Goal: Task Accomplishment & Management: Manage account settings

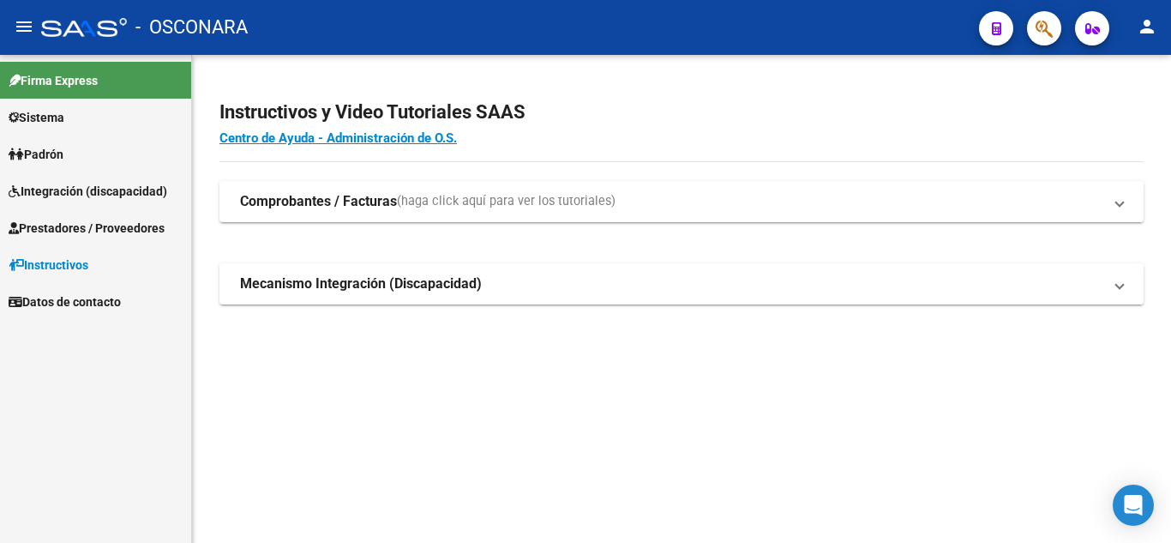
click at [65, 183] on span "Integración (discapacidad)" at bounding box center [88, 191] width 159 height 19
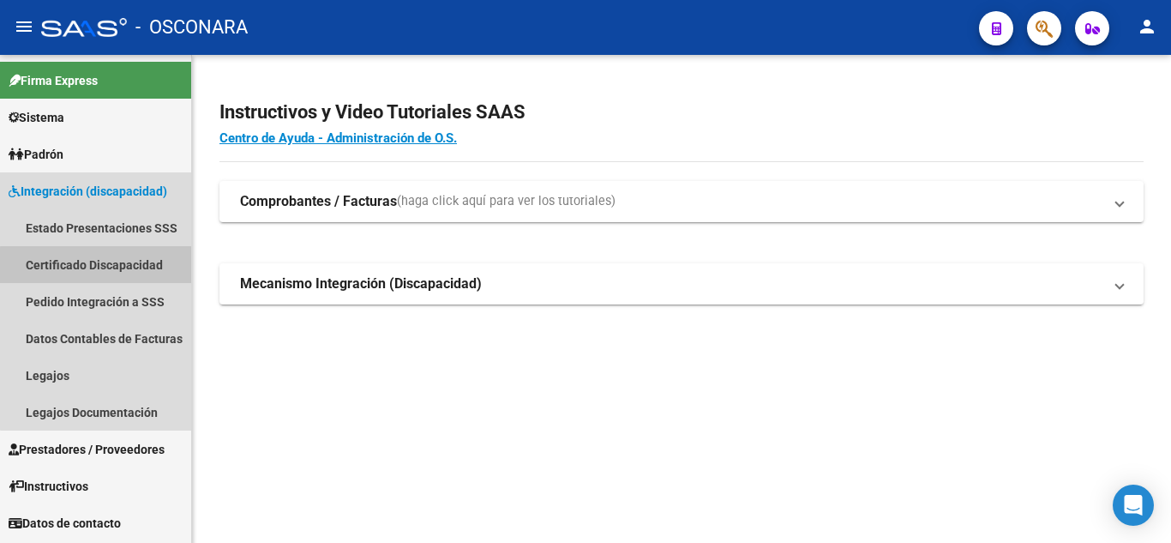
click at [142, 277] on link "Certificado Discapacidad" at bounding box center [95, 264] width 191 height 37
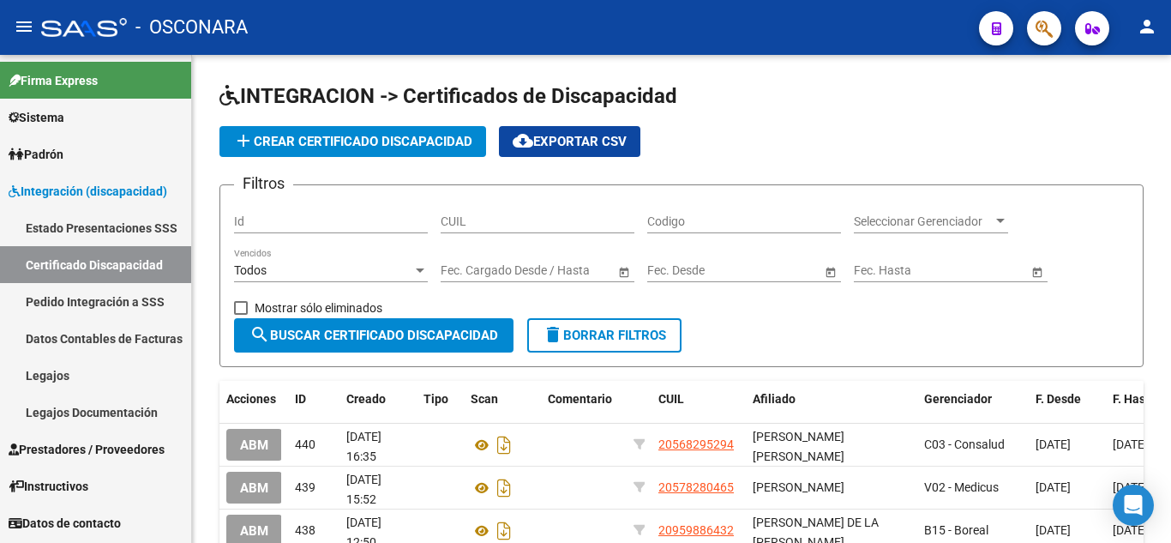
click at [136, 299] on link "Pedido Integración a SSS" at bounding box center [95, 301] width 191 height 37
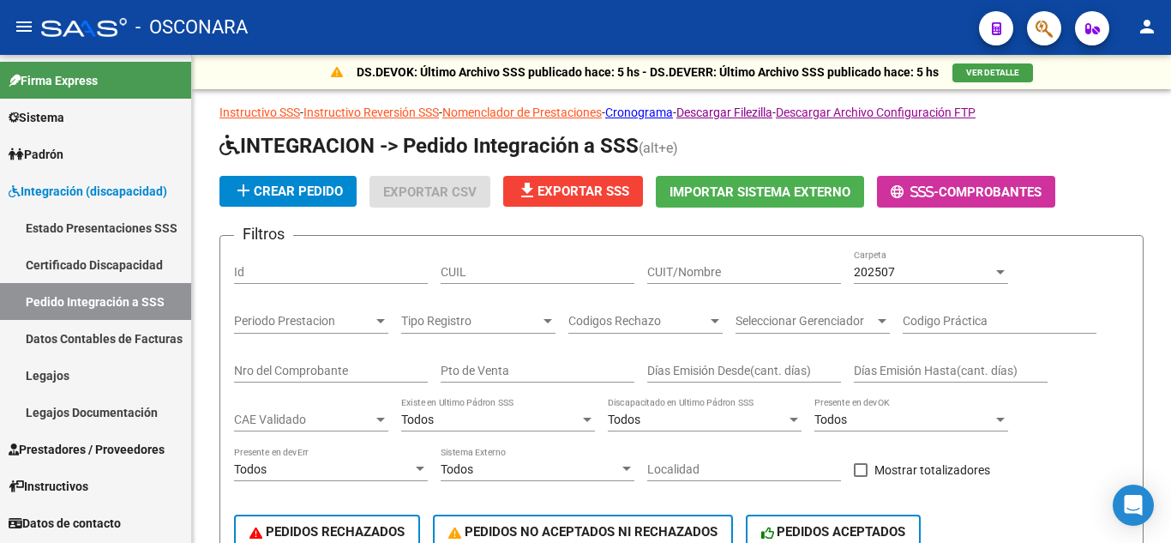
click at [132, 249] on link "Certificado Discapacidad" at bounding box center [95, 264] width 191 height 37
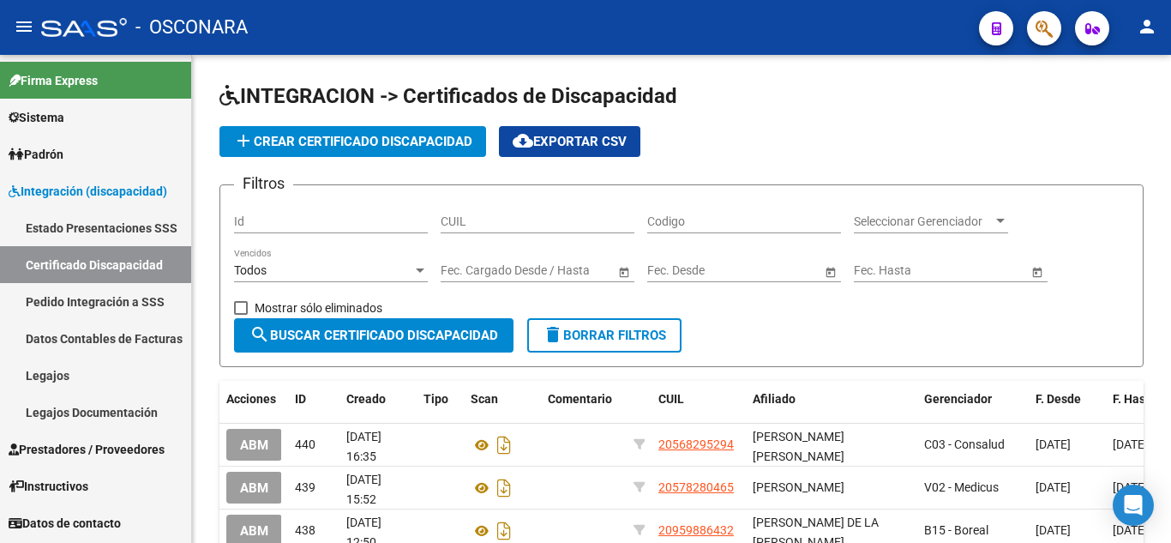
click at [132, 328] on link "Datos Contables de Facturas" at bounding box center [95, 338] width 191 height 37
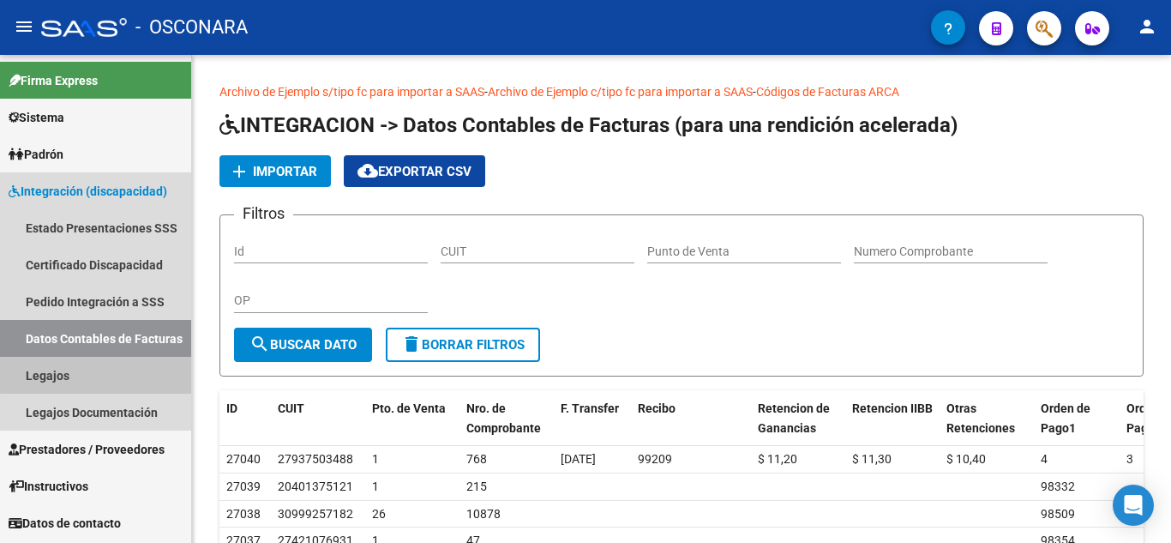
click at [121, 371] on link "Legajos" at bounding box center [95, 375] width 191 height 37
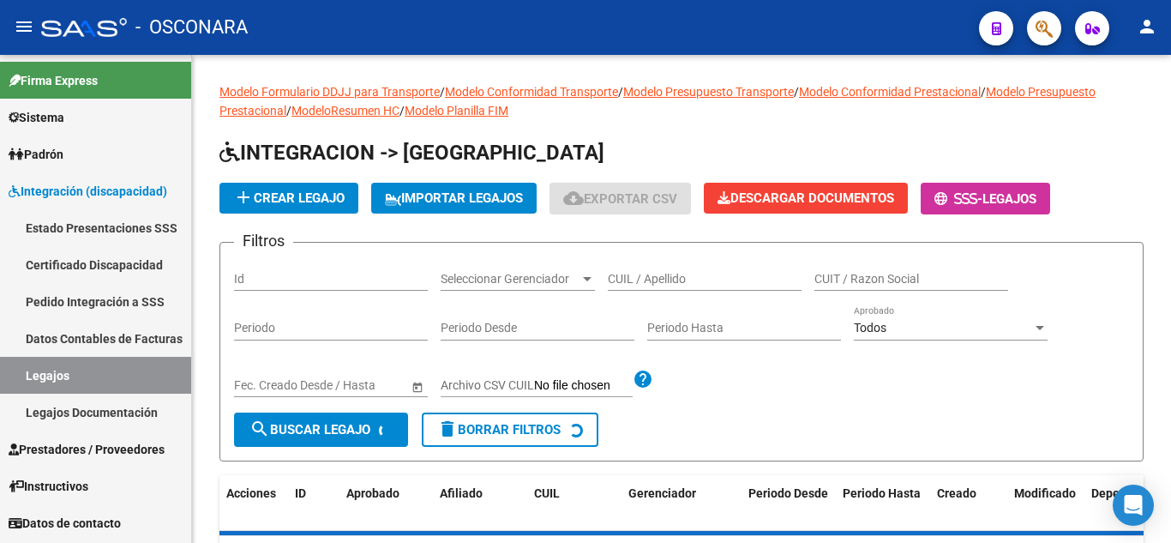
click at [59, 155] on span "Padrón" at bounding box center [36, 154] width 55 height 19
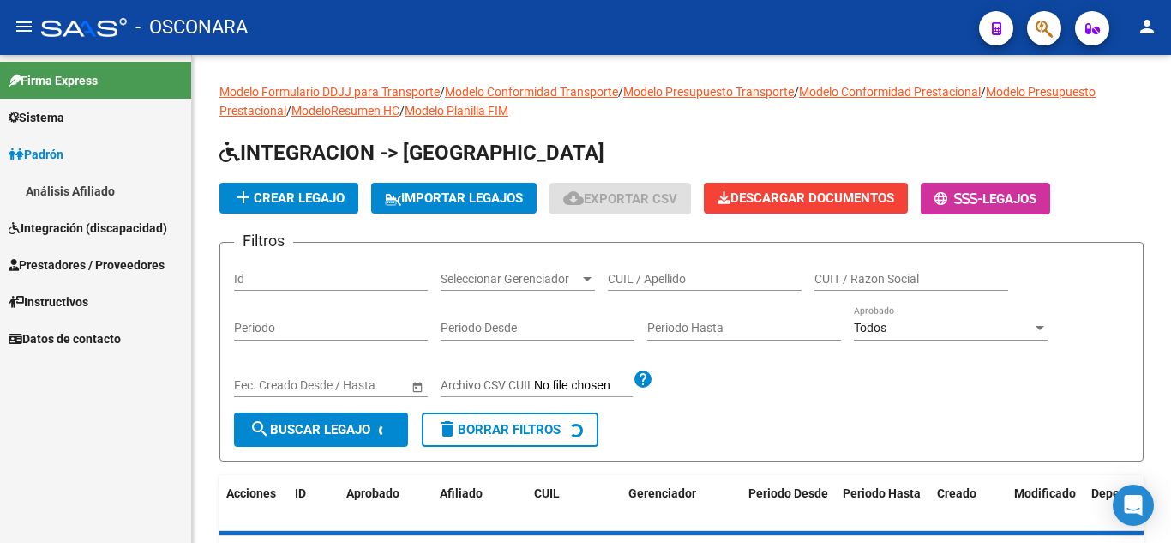
click at [72, 195] on link "Análisis Afiliado" at bounding box center [95, 190] width 191 height 37
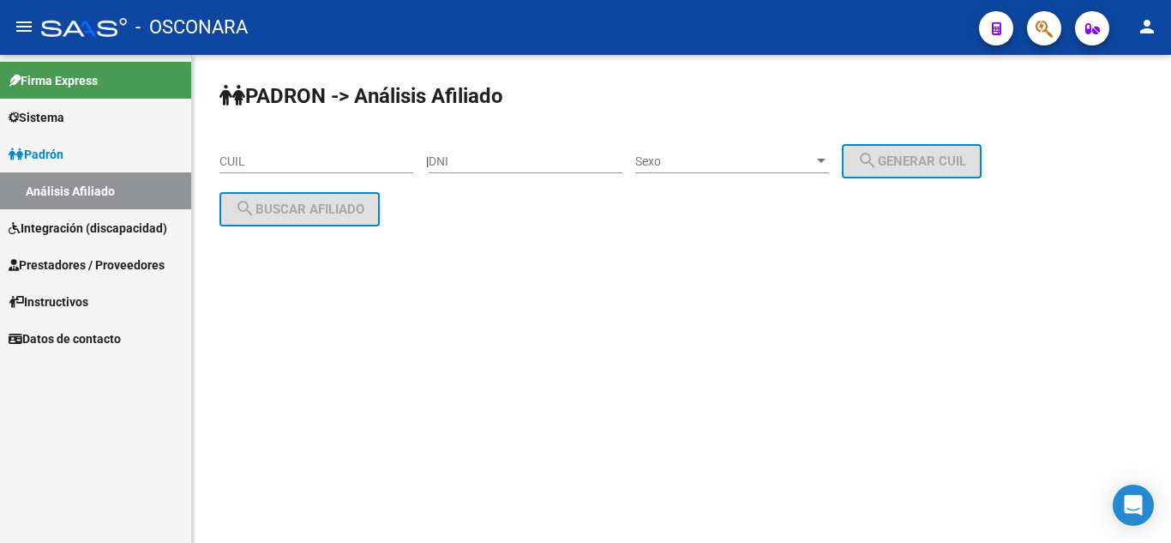
click at [82, 228] on span "Integración (discapacidad)" at bounding box center [88, 228] width 159 height 19
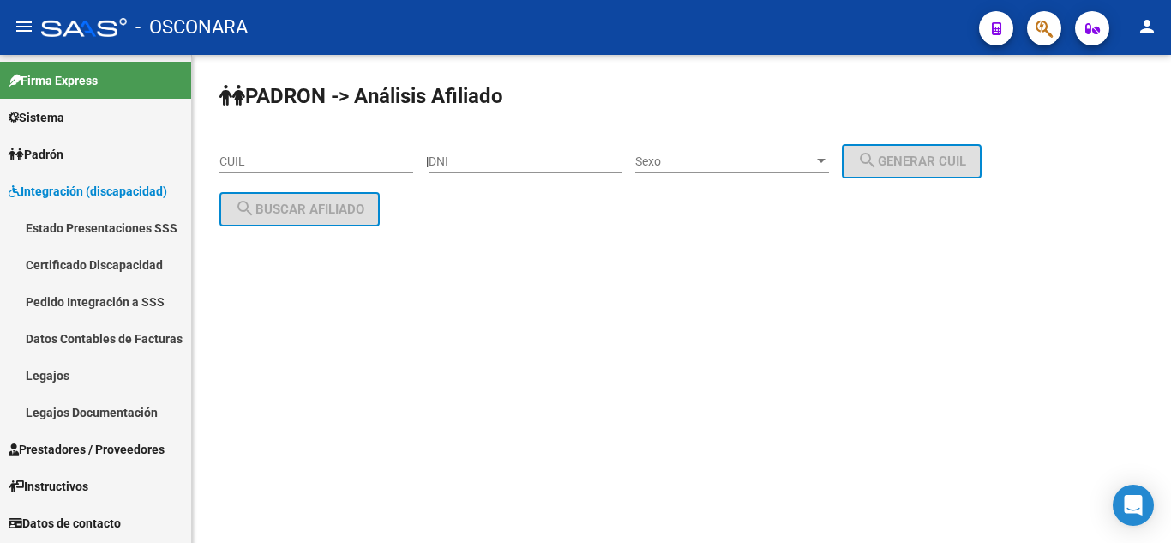
click at [119, 410] on link "Legajos Documentación" at bounding box center [95, 412] width 191 height 37
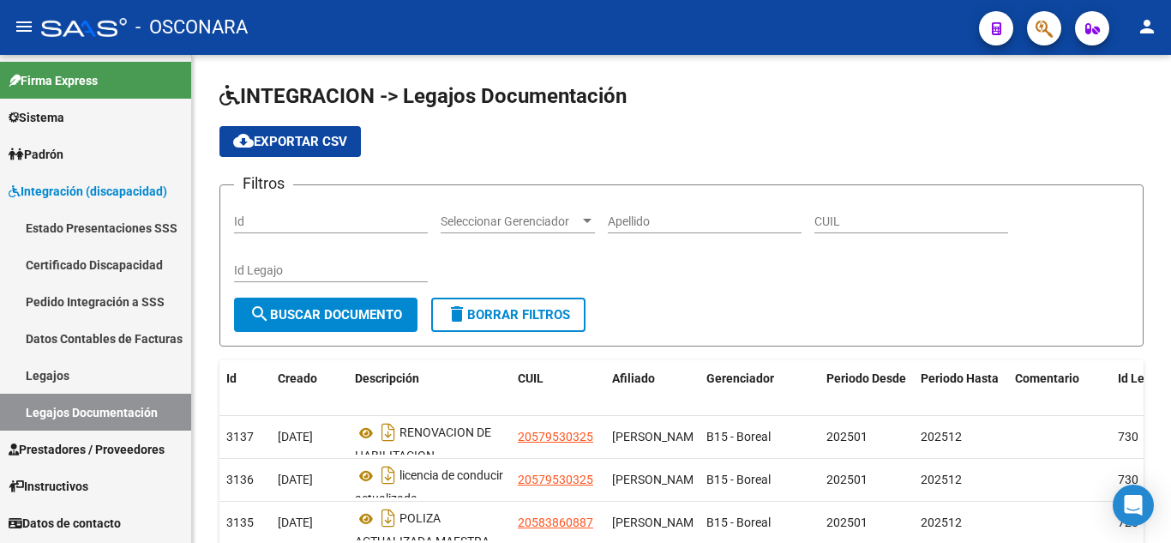
click at [86, 366] on link "Legajos" at bounding box center [95, 375] width 191 height 37
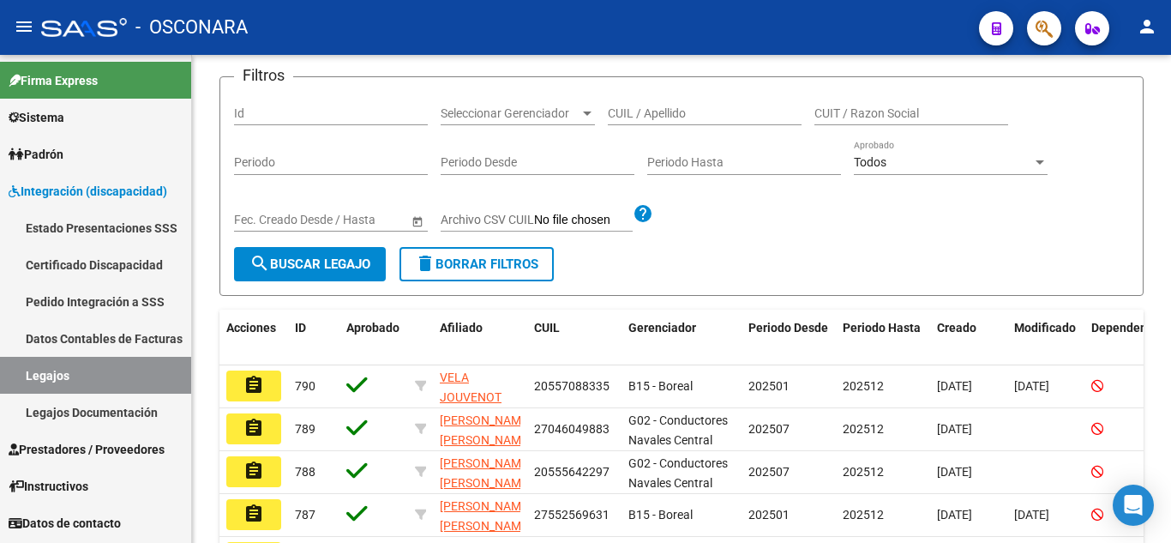
scroll to position [171, 0]
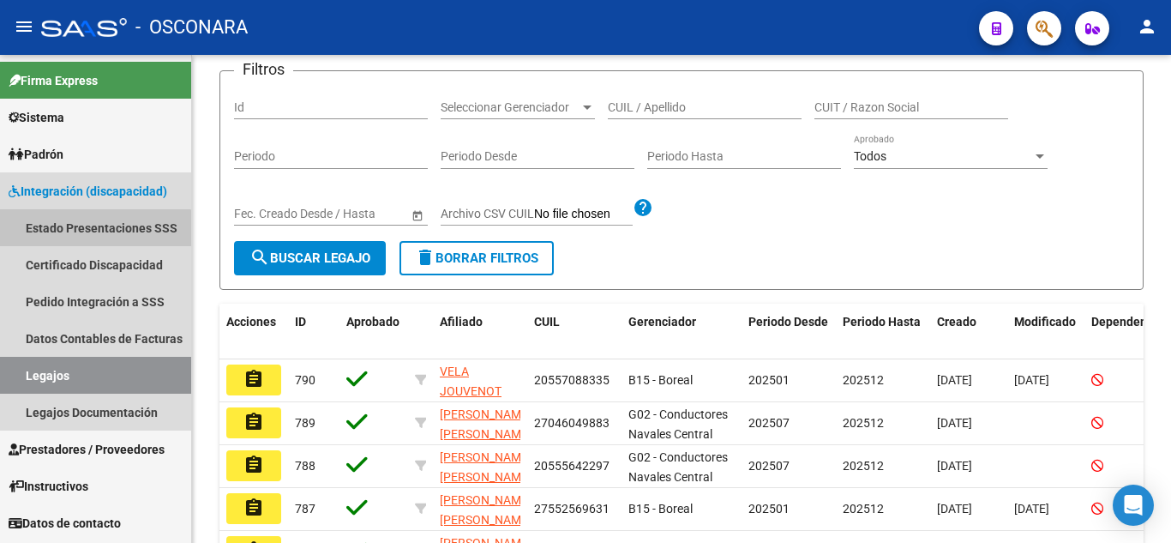
click at [95, 244] on link "Estado Presentaciones SSS" at bounding box center [95, 227] width 191 height 37
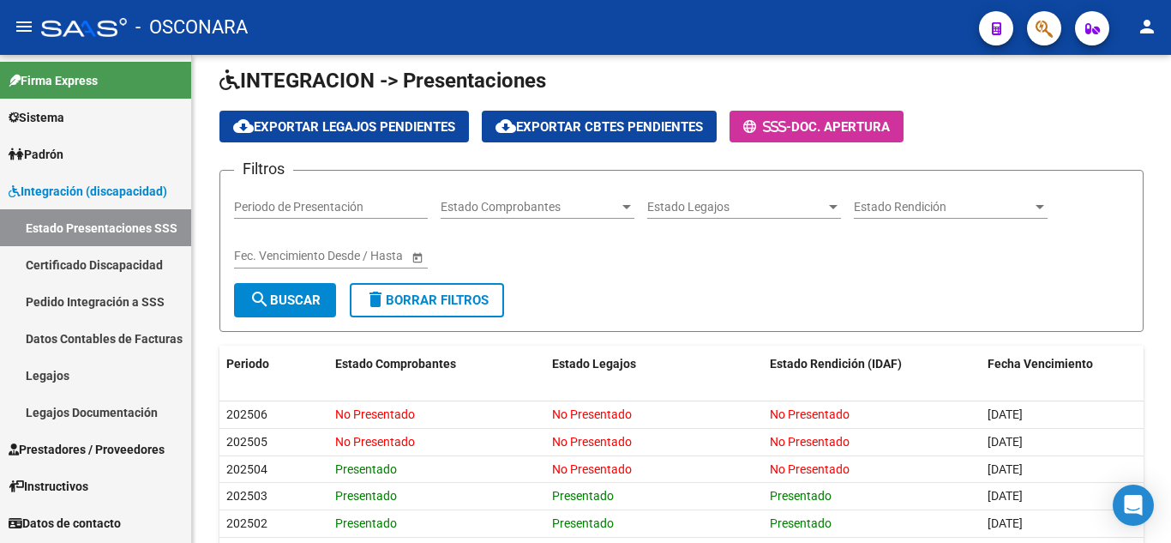
scroll to position [171, 0]
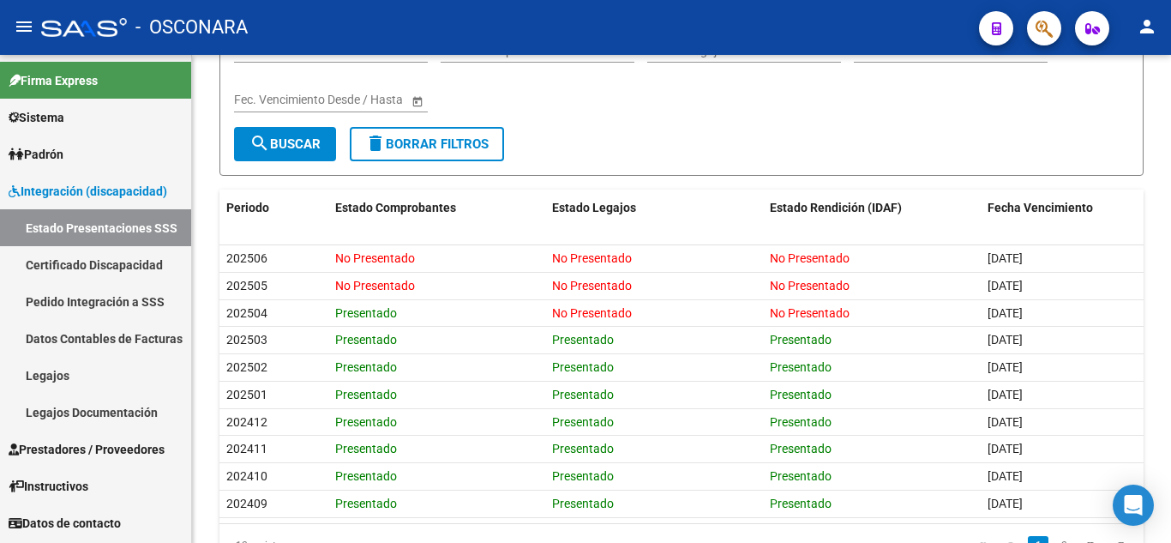
click at [90, 190] on span "Integración (discapacidad)" at bounding box center [88, 191] width 159 height 19
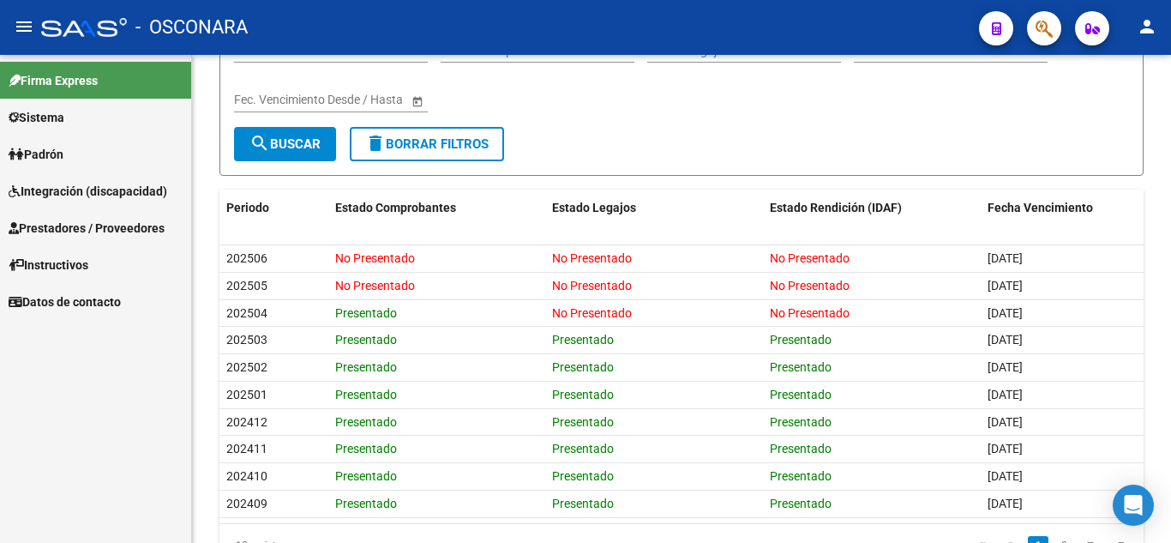
click at [92, 215] on link "Prestadores / Proveedores" at bounding box center [95, 227] width 191 height 37
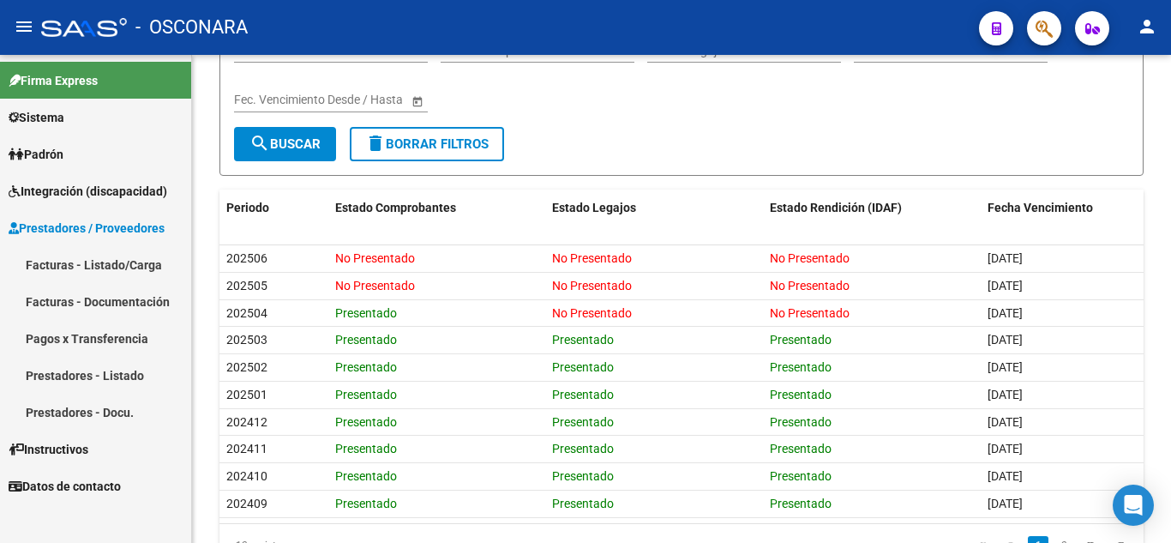
click at [89, 194] on span "Integración (discapacidad)" at bounding box center [88, 191] width 159 height 19
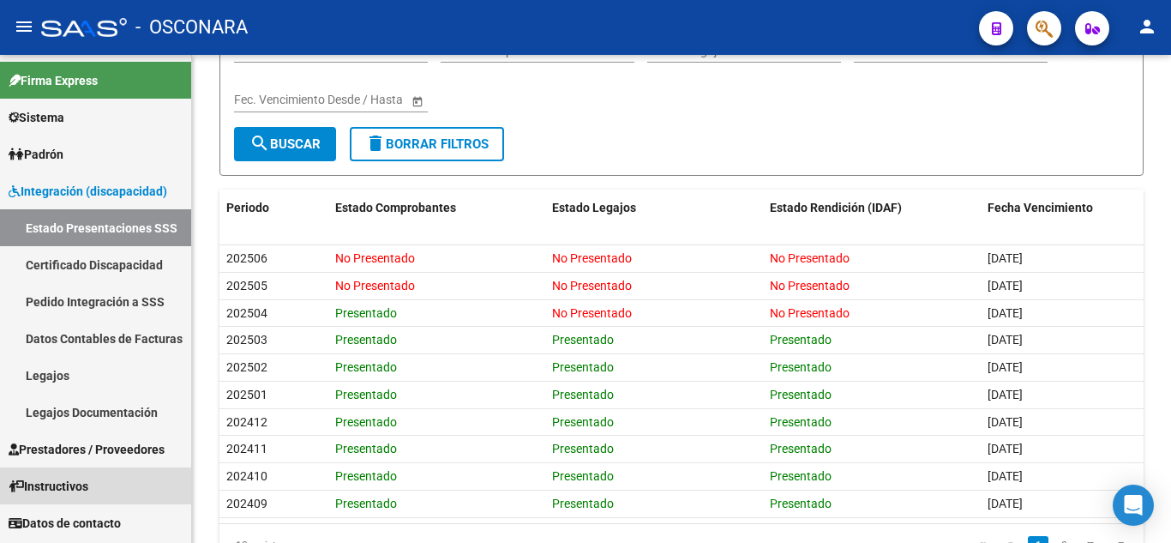
click at [88, 484] on span "Instructivos" at bounding box center [49, 486] width 80 height 19
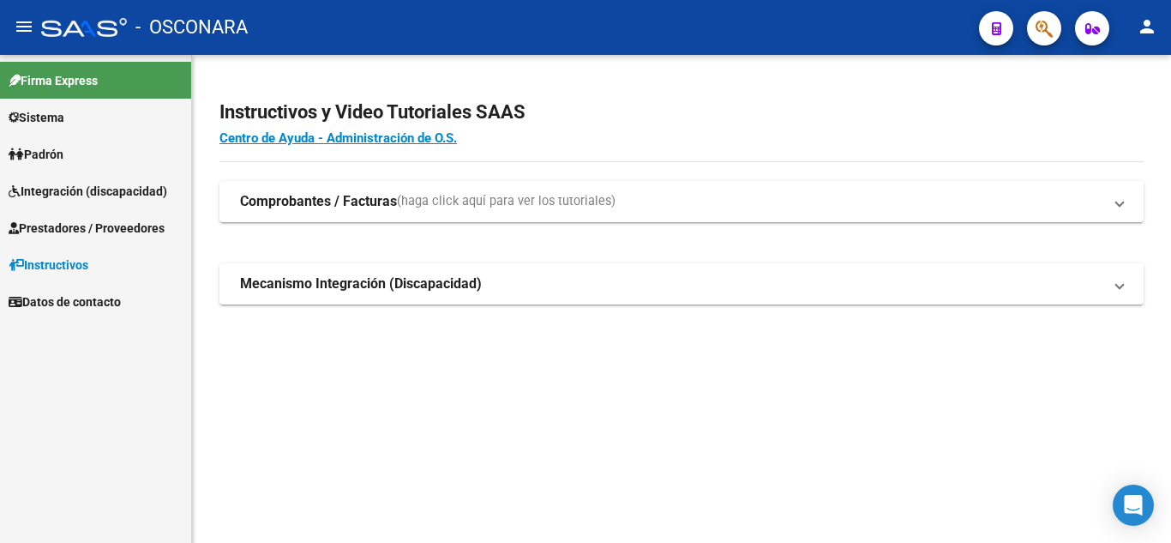
click at [63, 160] on span "Padrón" at bounding box center [36, 154] width 55 height 19
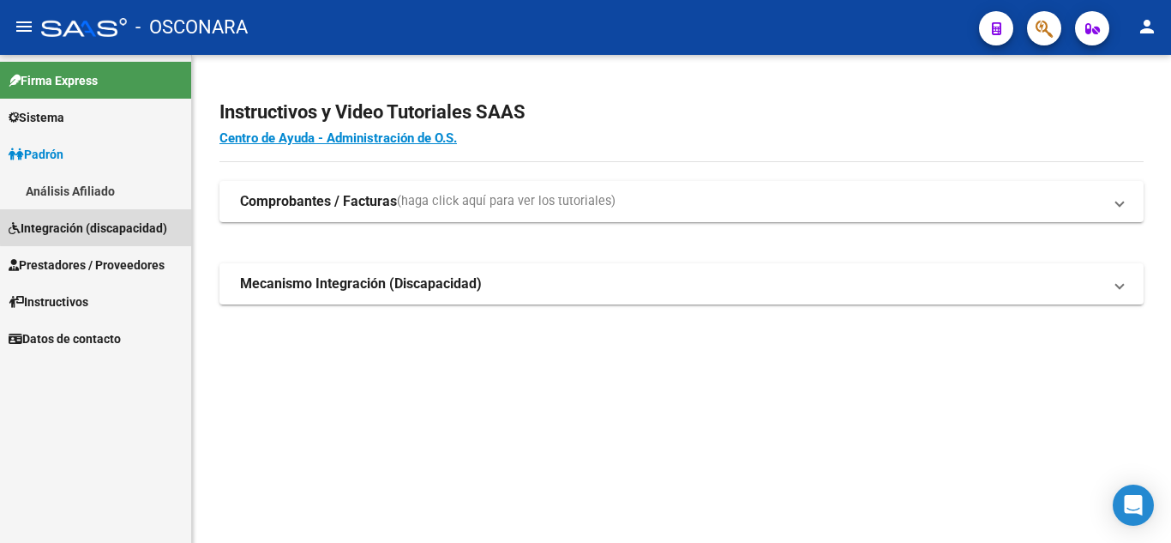
click at [101, 226] on span "Integración (discapacidad)" at bounding box center [88, 228] width 159 height 19
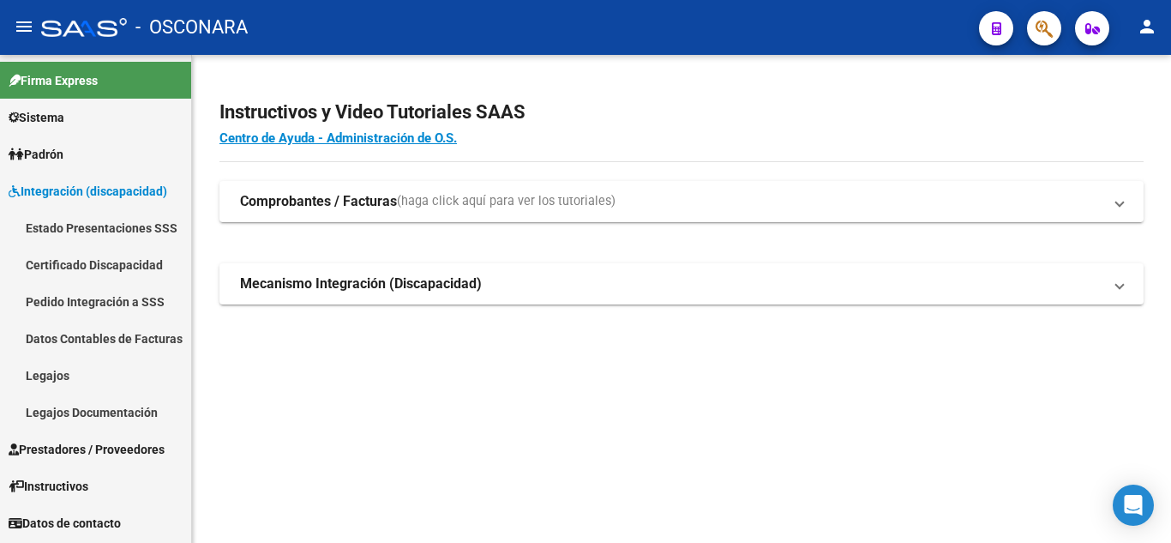
click at [26, 161] on span "Padrón" at bounding box center [36, 154] width 55 height 19
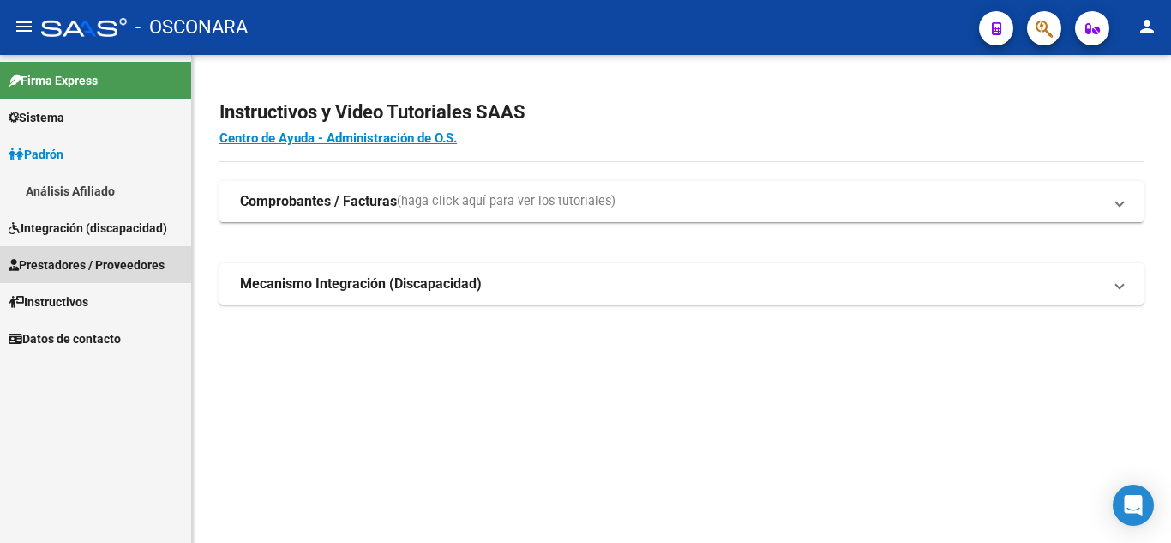
click at [105, 265] on span "Prestadores / Proveedores" at bounding box center [87, 264] width 156 height 19
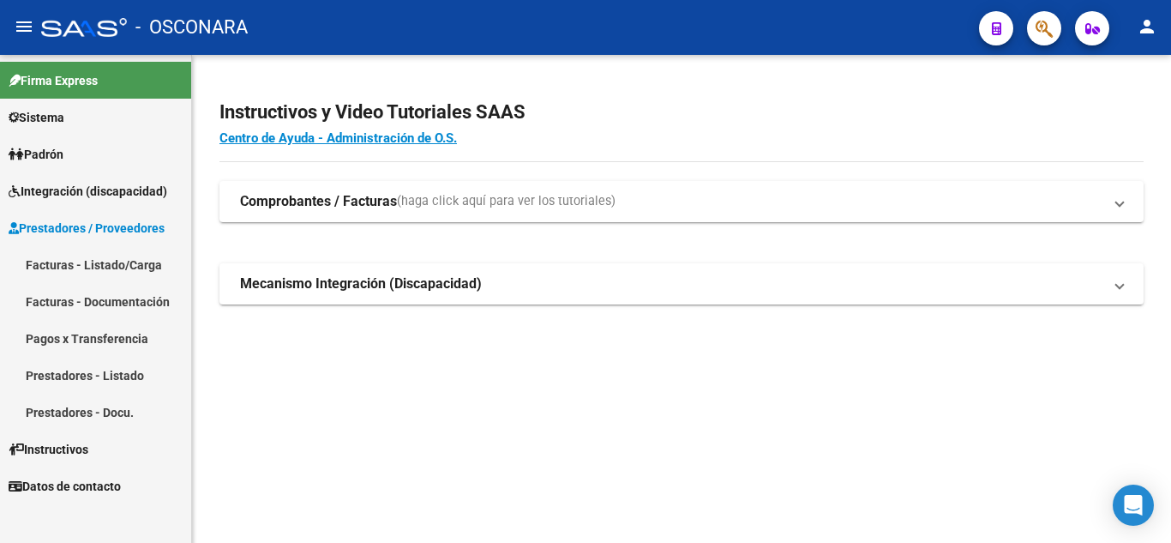
click at [103, 338] on link "Pagos x Transferencia" at bounding box center [95, 338] width 191 height 37
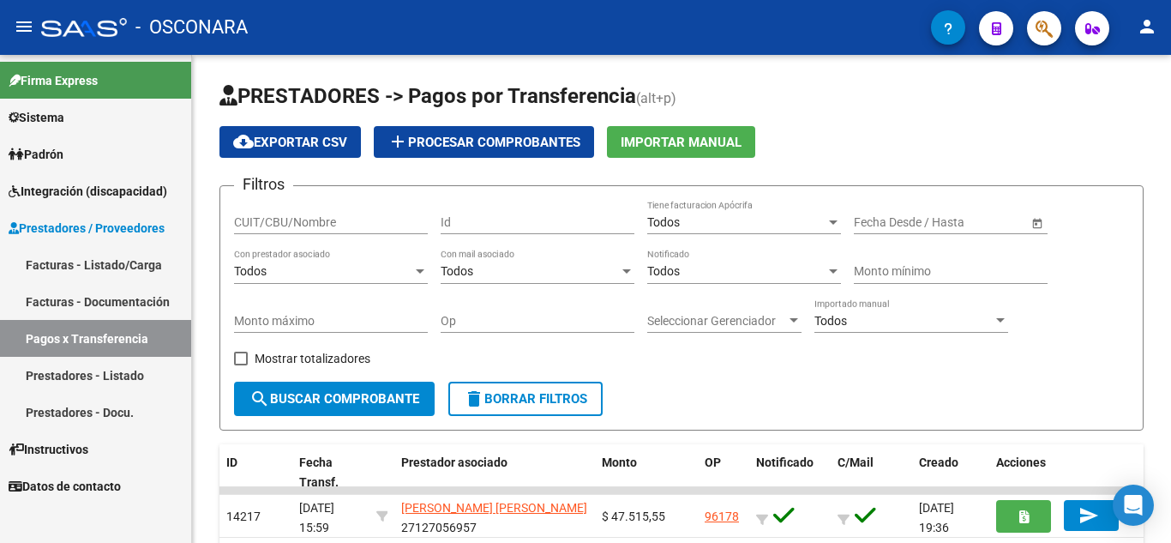
click at [111, 267] on link "Facturas - Listado/Carga" at bounding box center [95, 264] width 191 height 37
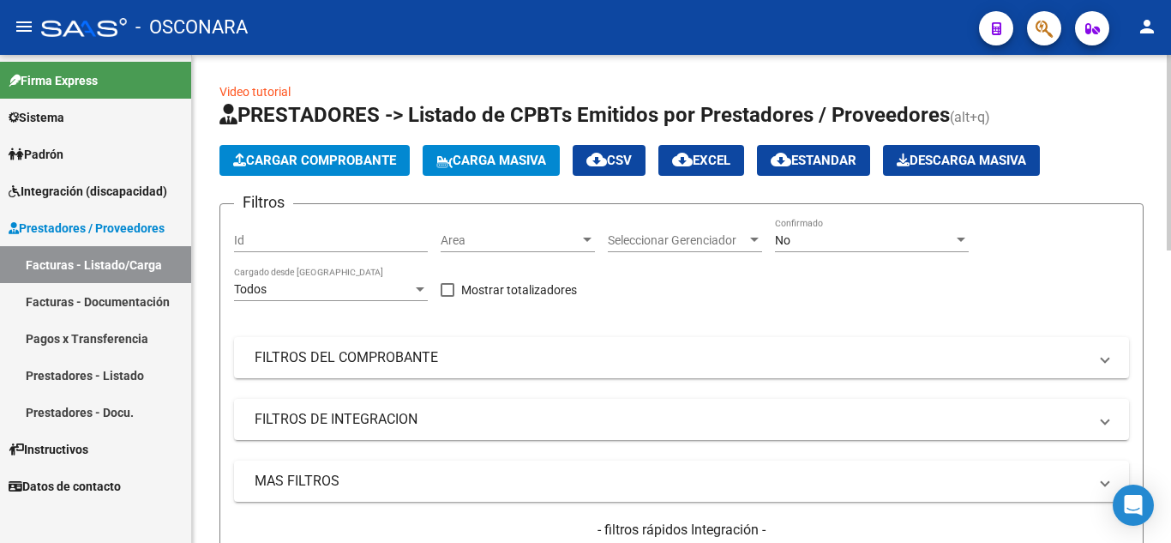
click at [808, 243] on div "No" at bounding box center [864, 240] width 178 height 15
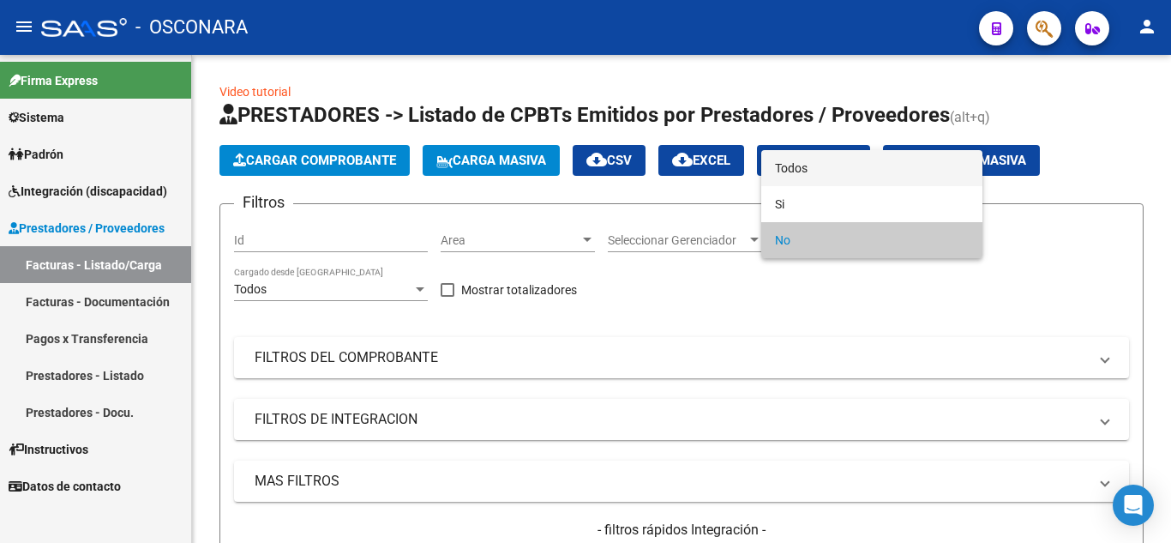
click at [792, 171] on span "Todos" at bounding box center [872, 168] width 194 height 36
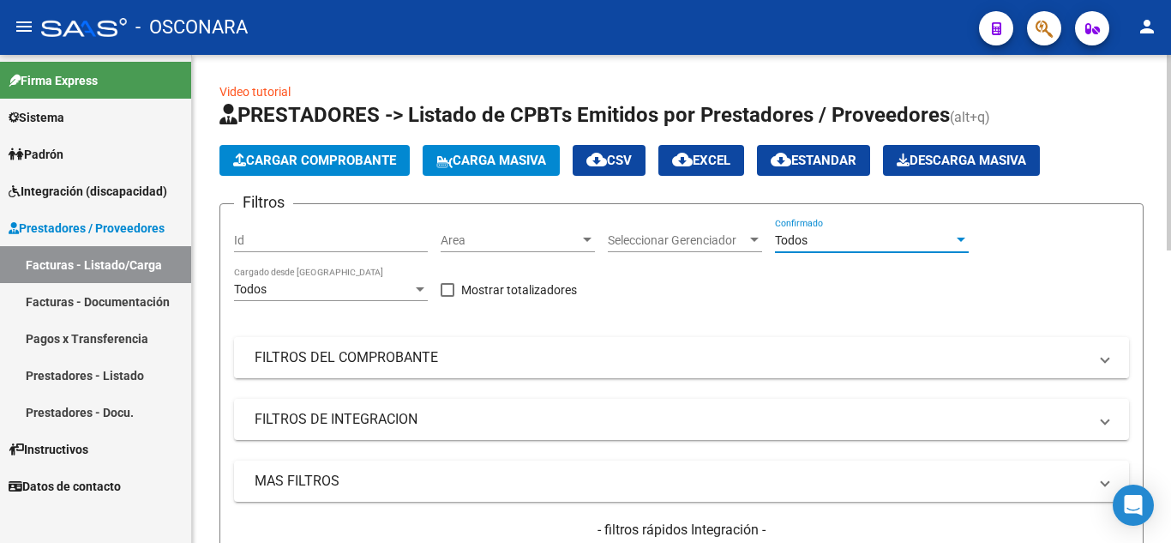
click at [353, 355] on mat-panel-title "FILTROS DEL COMPROBANTE" at bounding box center [671, 357] width 833 height 19
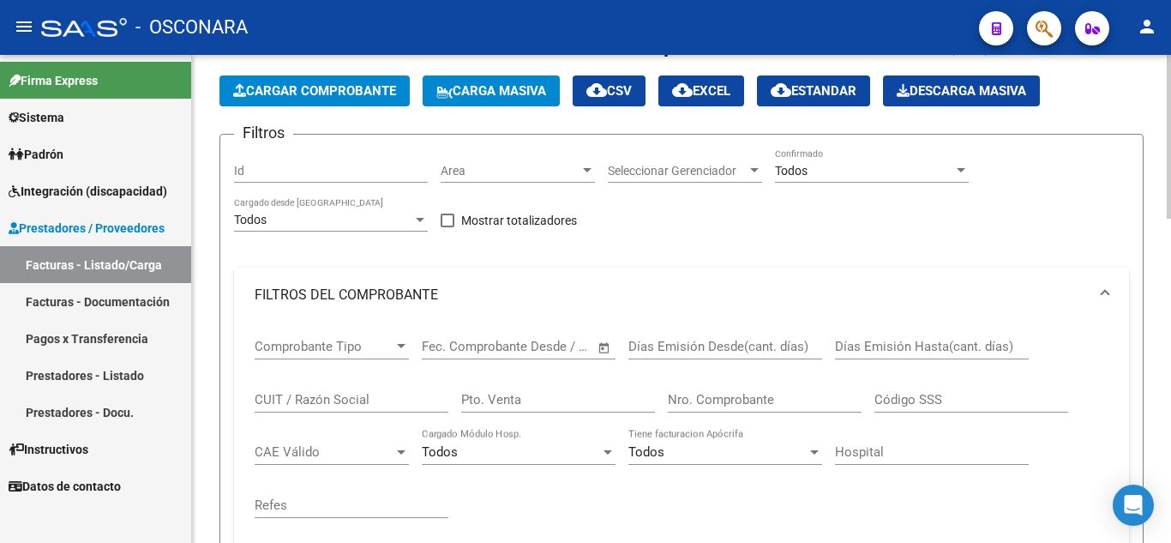
scroll to position [257, 0]
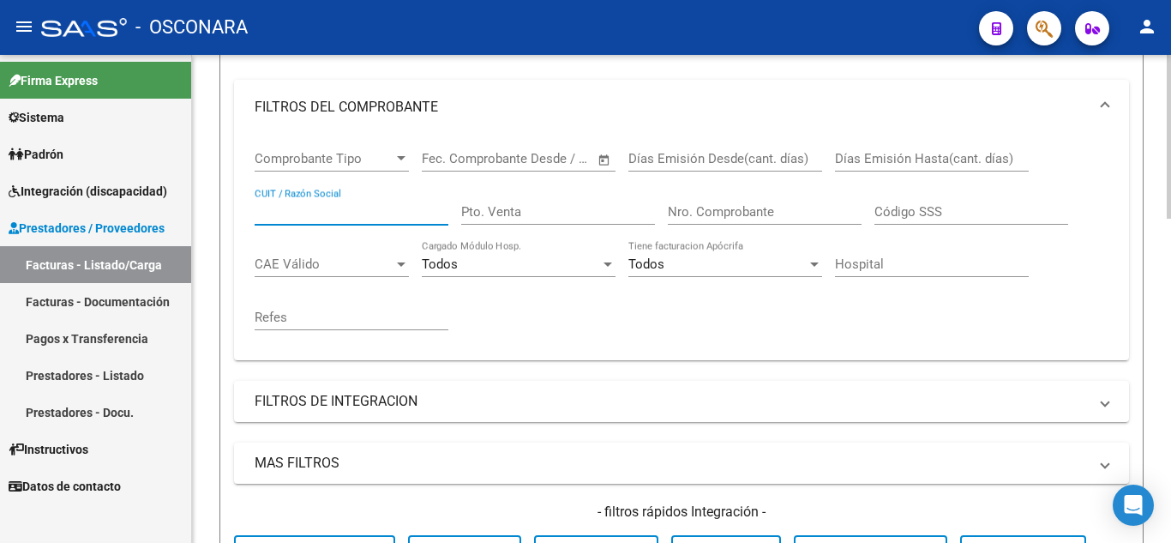
click at [313, 218] on input "CUIT / Razón Social" at bounding box center [352, 211] width 194 height 15
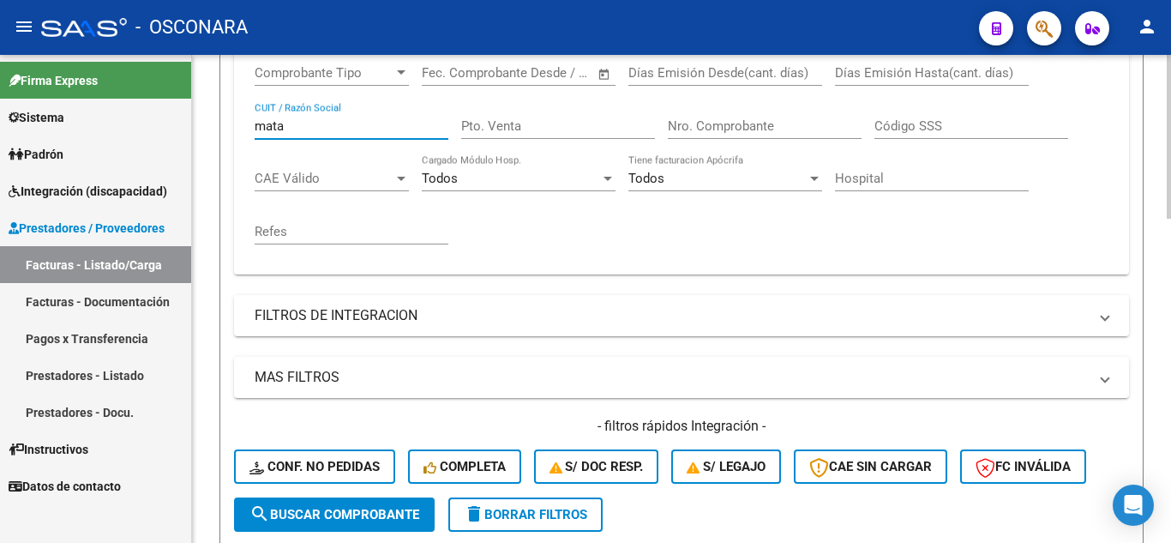
scroll to position [429, 0]
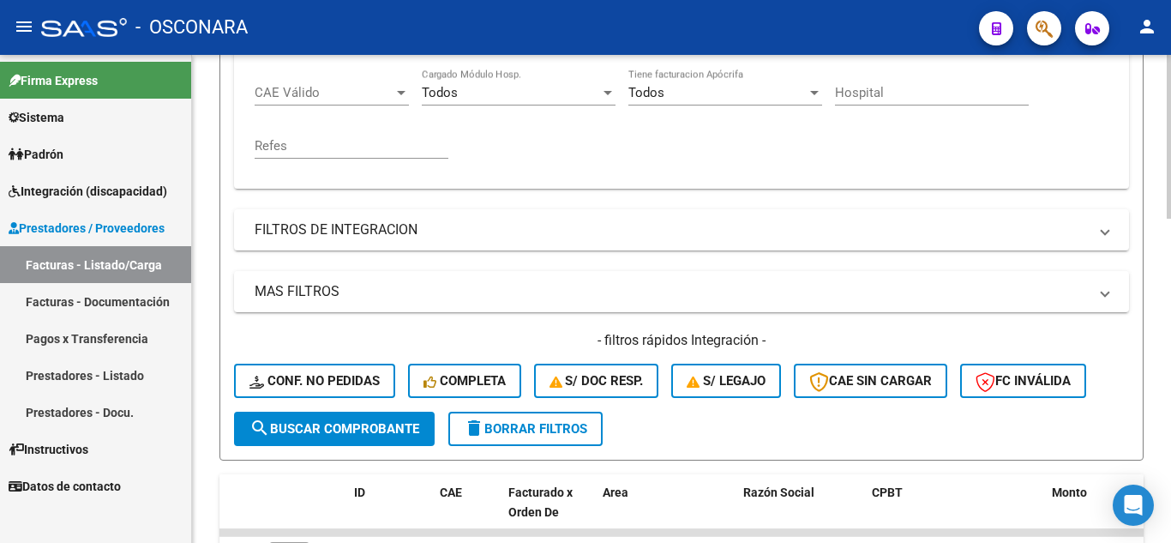
type input "mata"
click at [326, 432] on span "search Buscar Comprobante" at bounding box center [334, 428] width 170 height 15
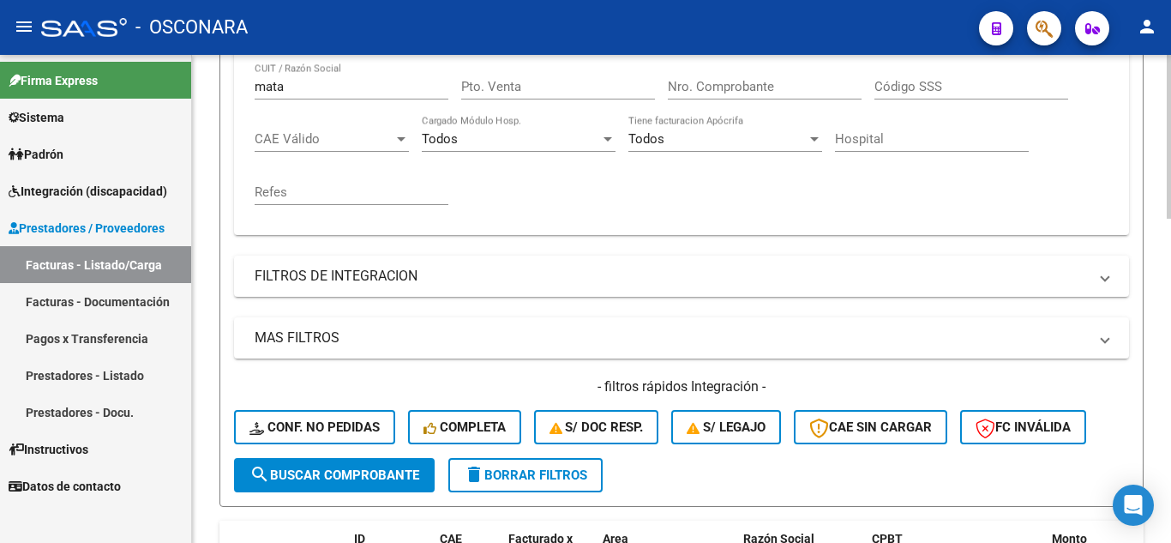
scroll to position [514, 0]
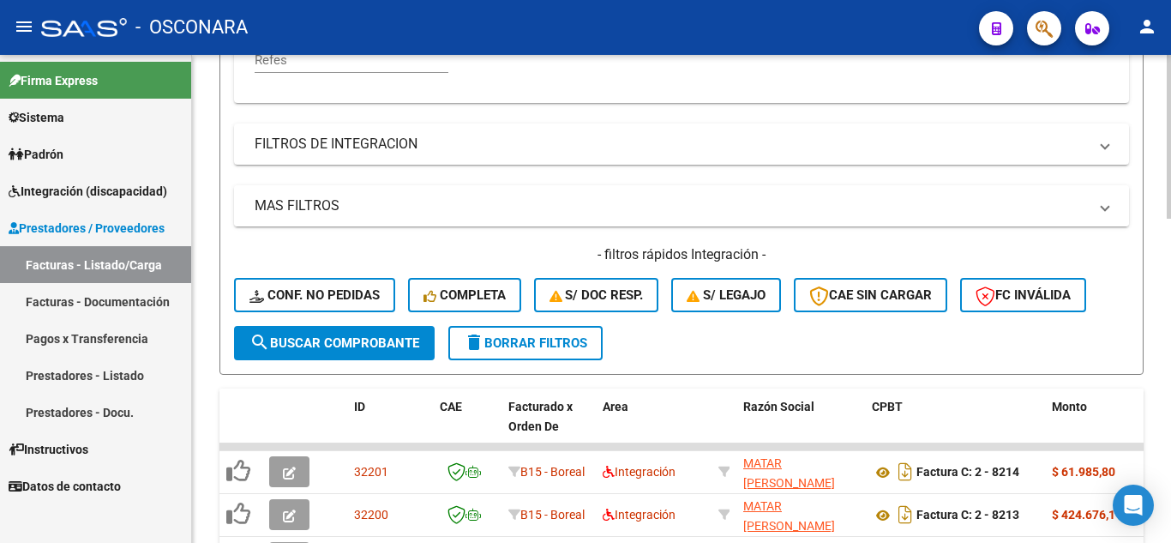
click at [282, 188] on mat-expansion-panel-header "MAS FILTROS" at bounding box center [681, 205] width 895 height 41
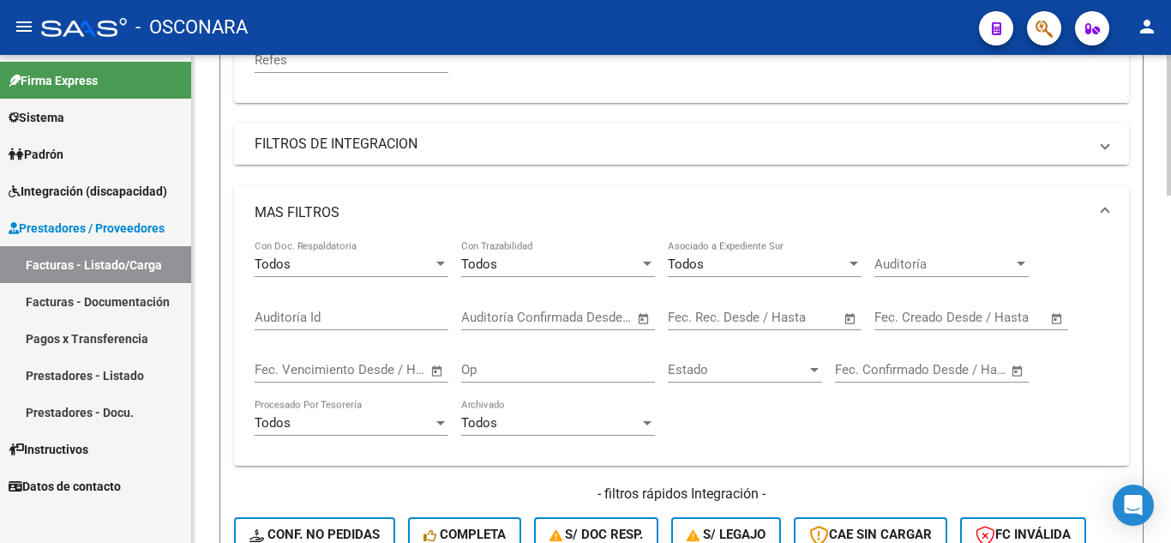
click at [328, 146] on mat-panel-title "FILTROS DE INTEGRACION" at bounding box center [671, 144] width 833 height 19
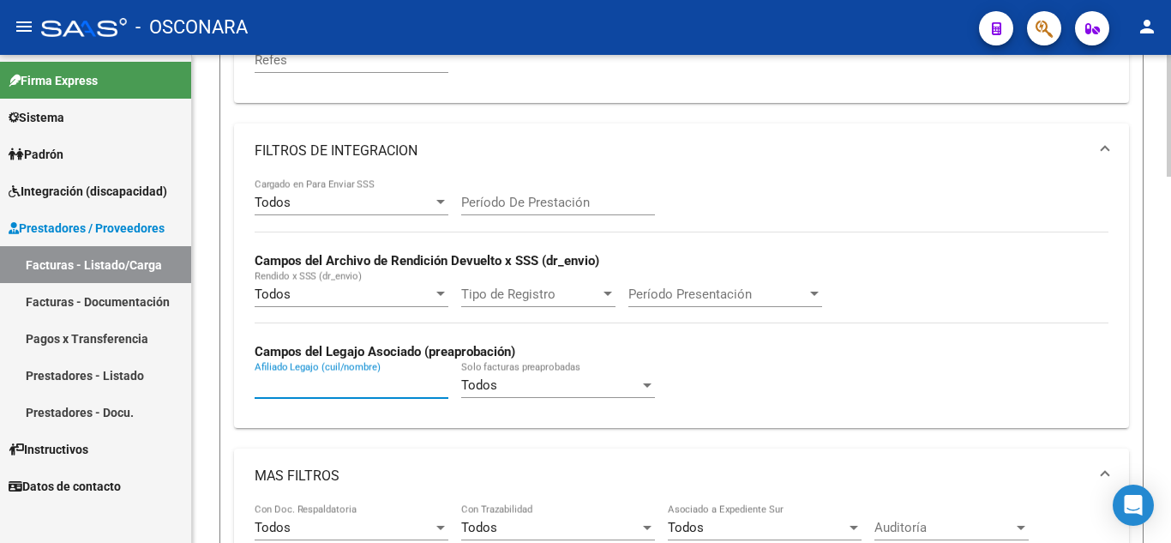
click at [319, 392] on input "Afiliado Legajo (cuil/nombre)" at bounding box center [352, 384] width 194 height 15
paste input "20559752933"
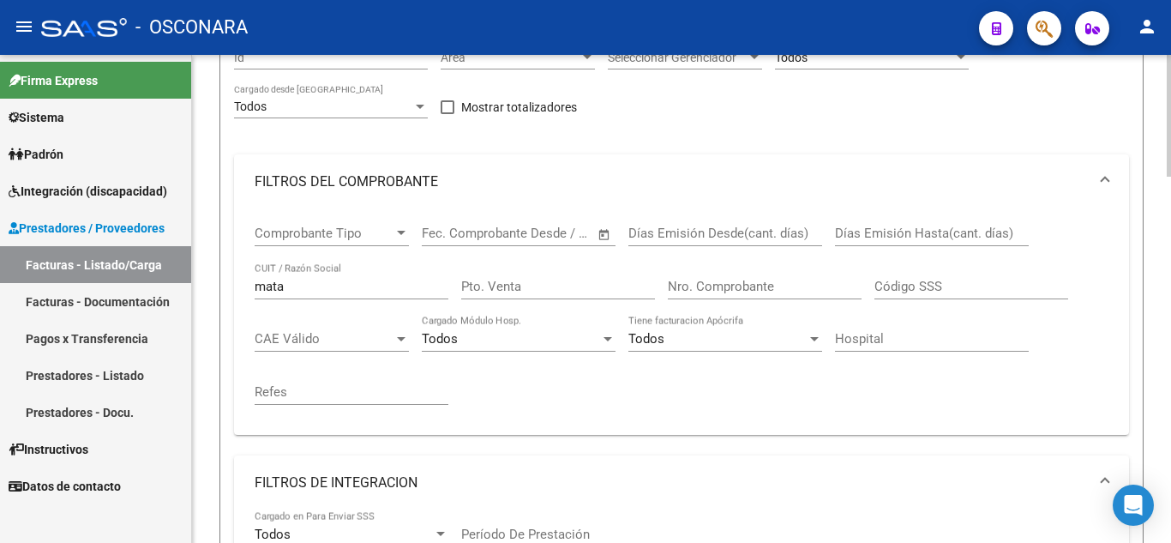
scroll to position [171, 0]
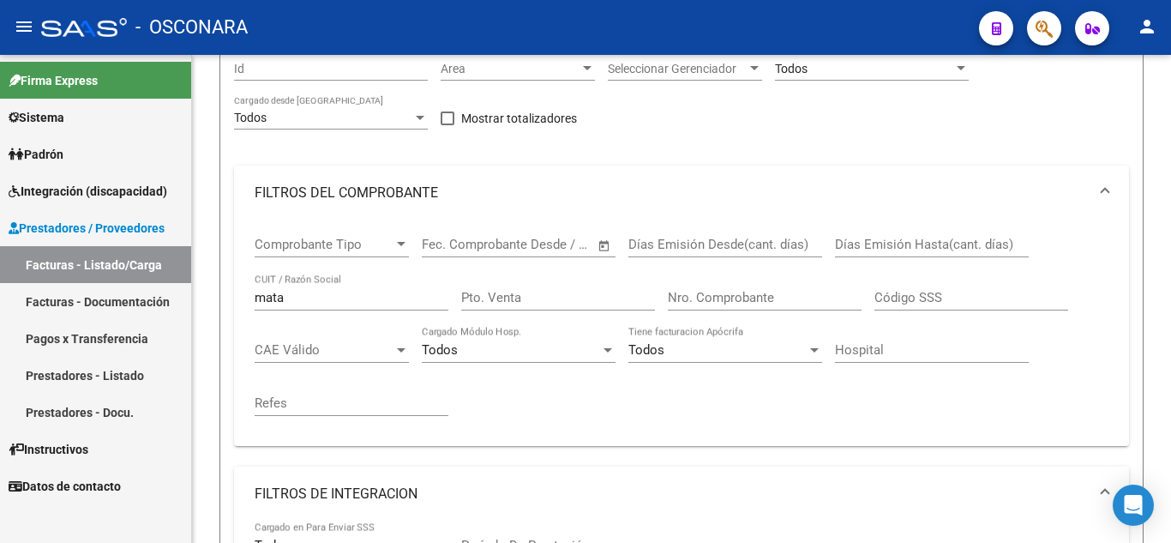
type input "20559752933"
click at [106, 295] on mat-sidenav-container "Firma Express Sistema Usuarios Todos los Usuarios Padrón Análisis Afiliado Inte…" at bounding box center [585, 299] width 1171 height 488
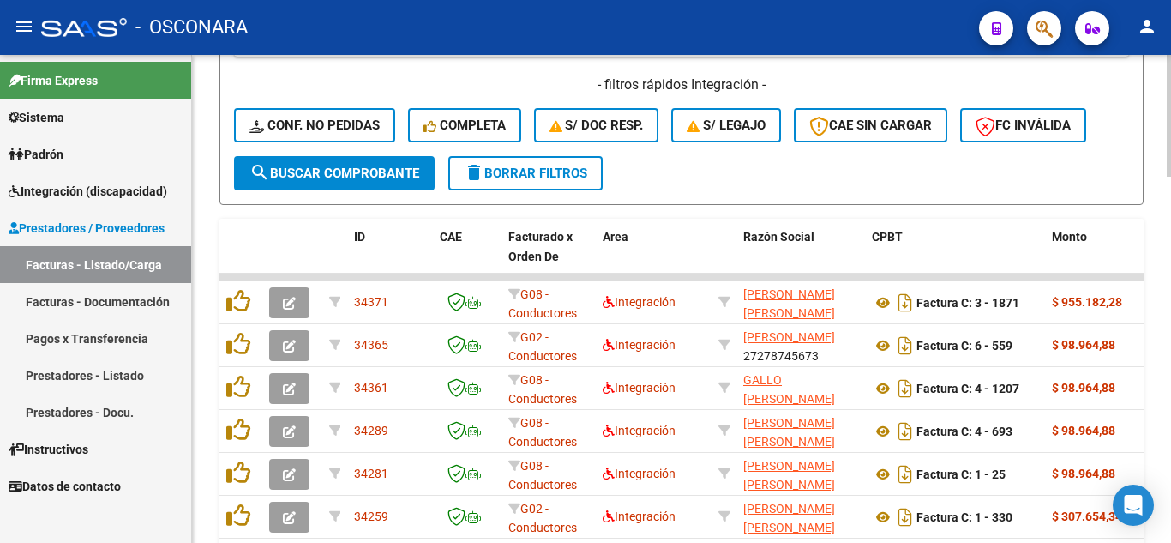
scroll to position [1200, 0]
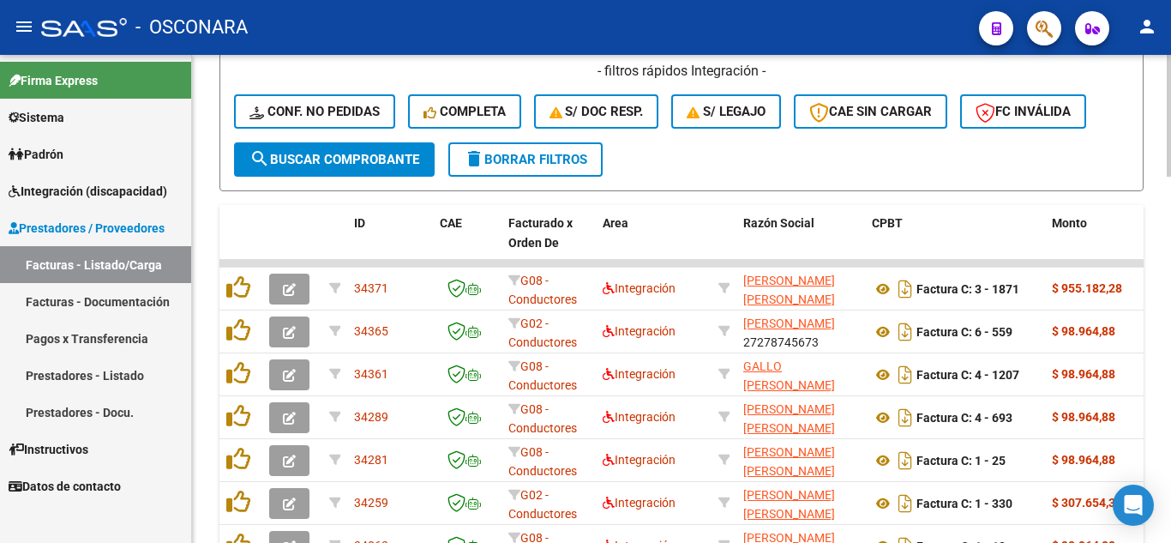
click at [390, 163] on span "search Buscar Comprobante" at bounding box center [334, 159] width 170 height 15
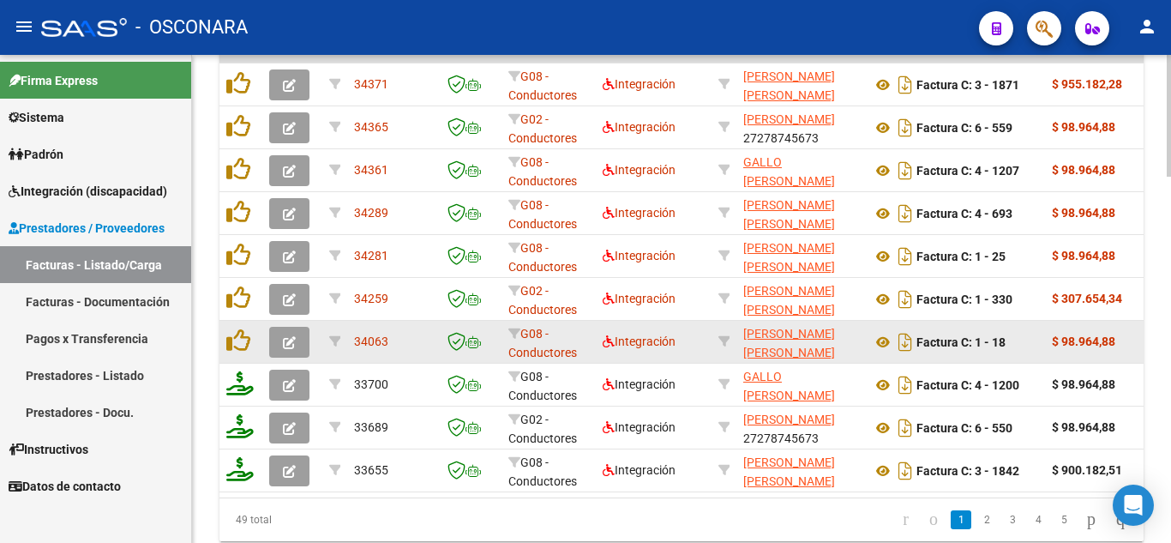
scroll to position [1457, 0]
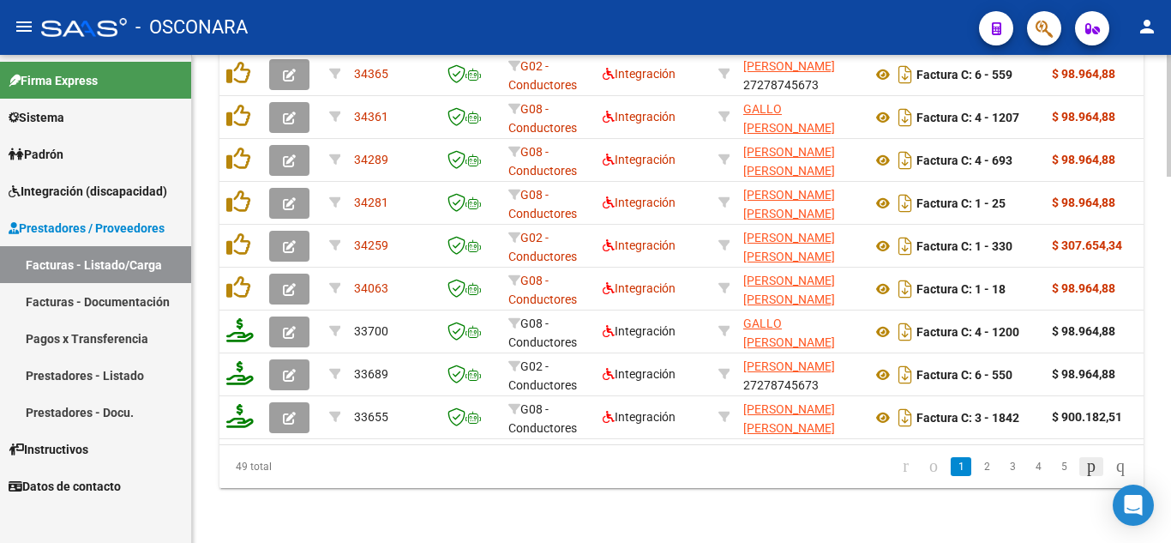
click at [1085, 476] on icon "go to next page" at bounding box center [1092, 465] width 14 height 21
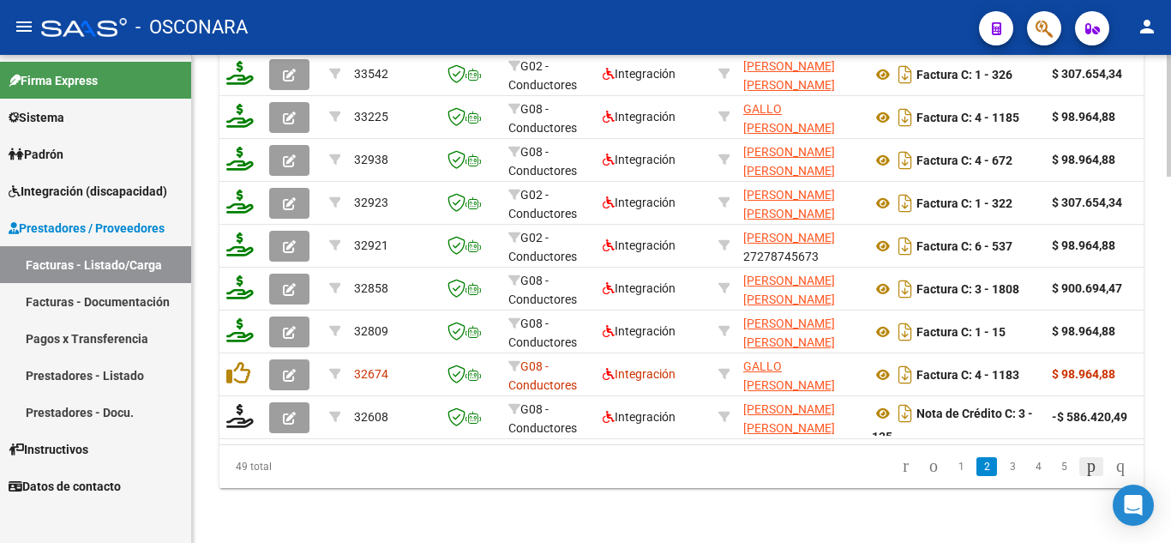
click at [1085, 476] on icon "go to next page" at bounding box center [1092, 465] width 14 height 21
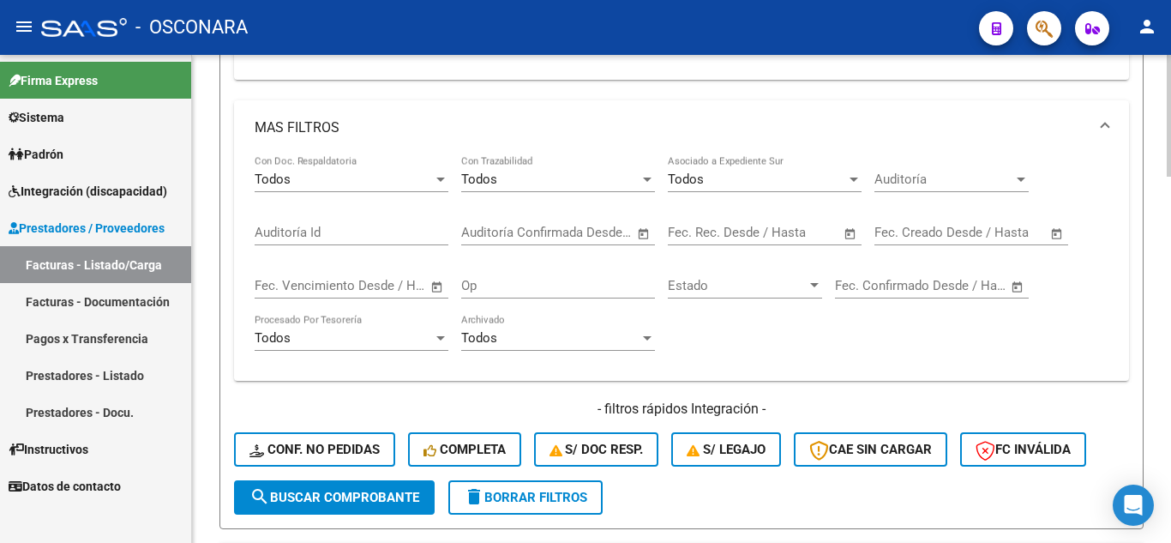
scroll to position [772, 0]
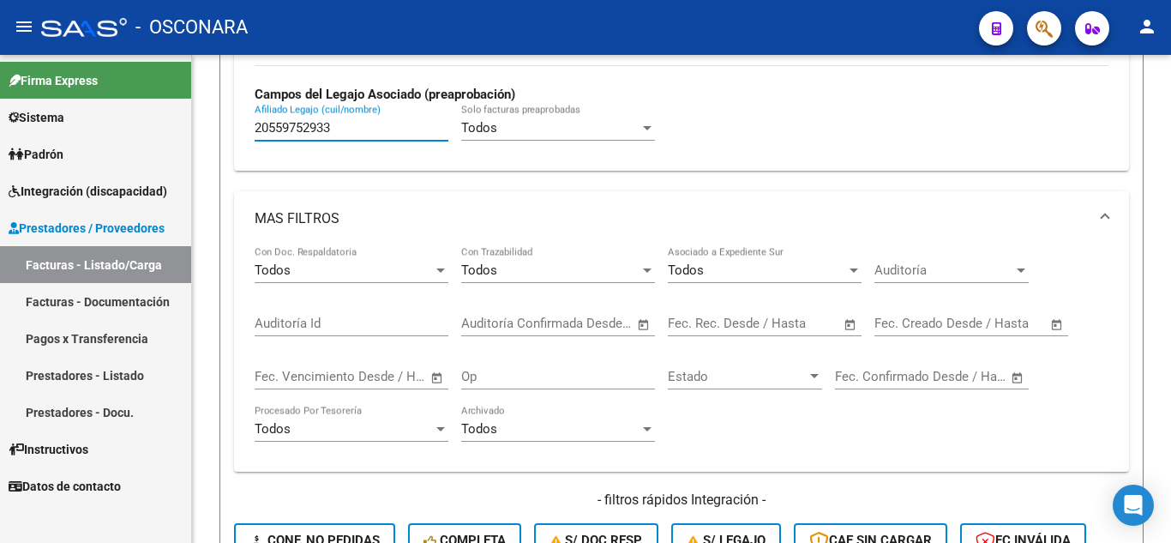
drag, startPoint x: 354, startPoint y: 124, endPoint x: 83, endPoint y: 107, distance: 271.5
click at [83, 107] on mat-sidenav-container "Firma Express Sistema Usuarios Todos los Usuarios Padrón Análisis Afiliado Inte…" at bounding box center [585, 299] width 1171 height 488
paste input "20452260795"
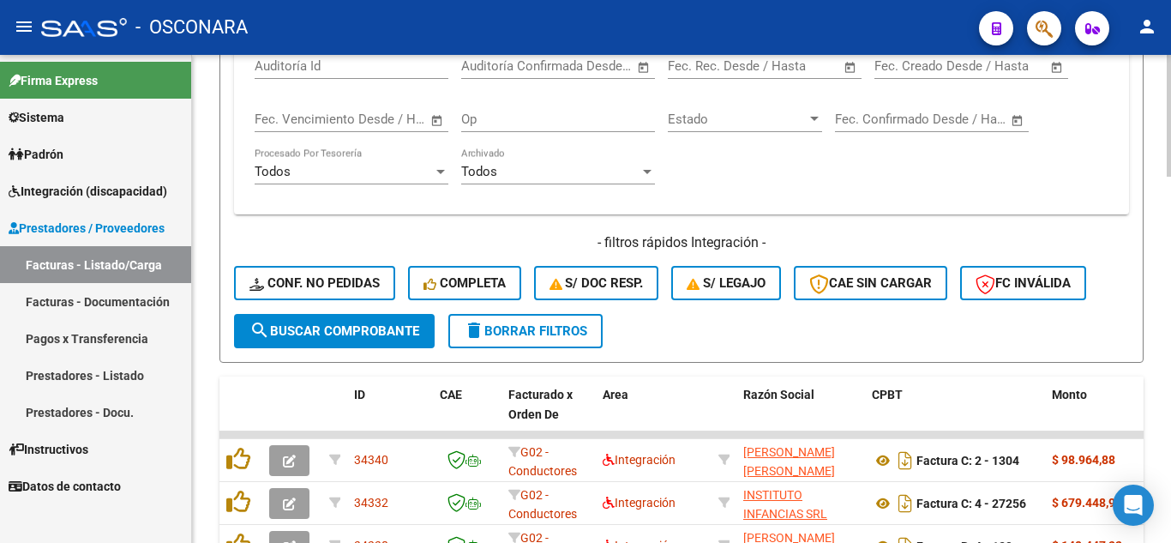
type input "20452260795"
click at [350, 343] on button "search Buscar Comprobante" at bounding box center [334, 331] width 201 height 34
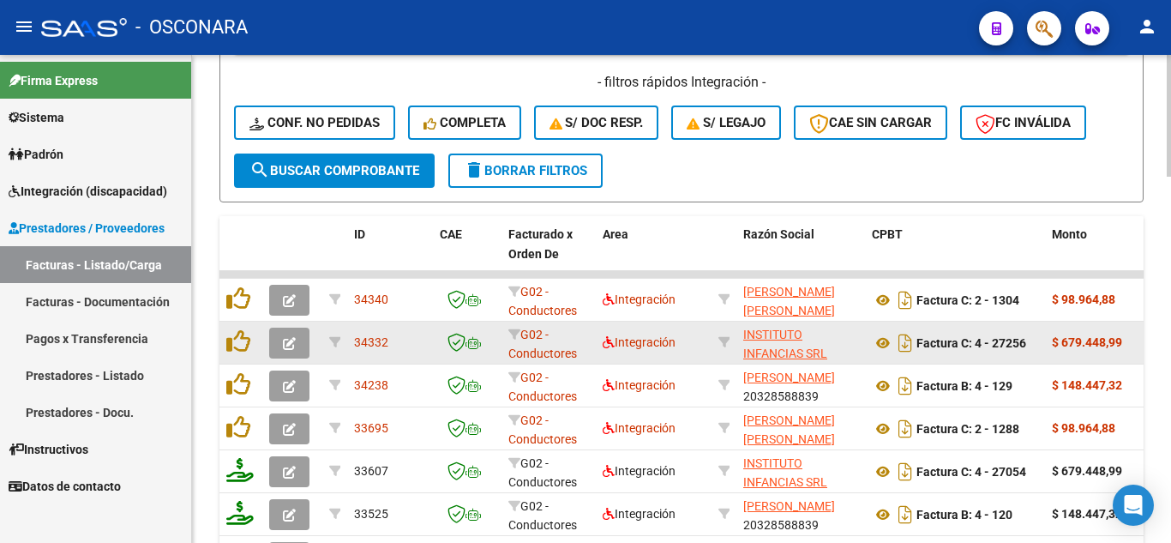
scroll to position [1200, 0]
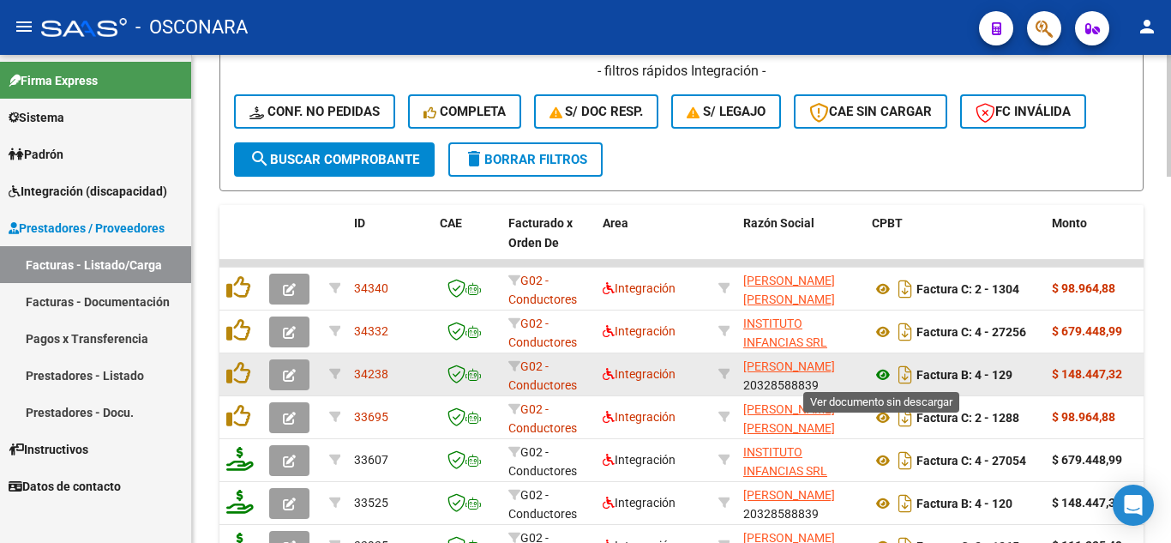
click at [881, 379] on icon at bounding box center [883, 374] width 22 height 21
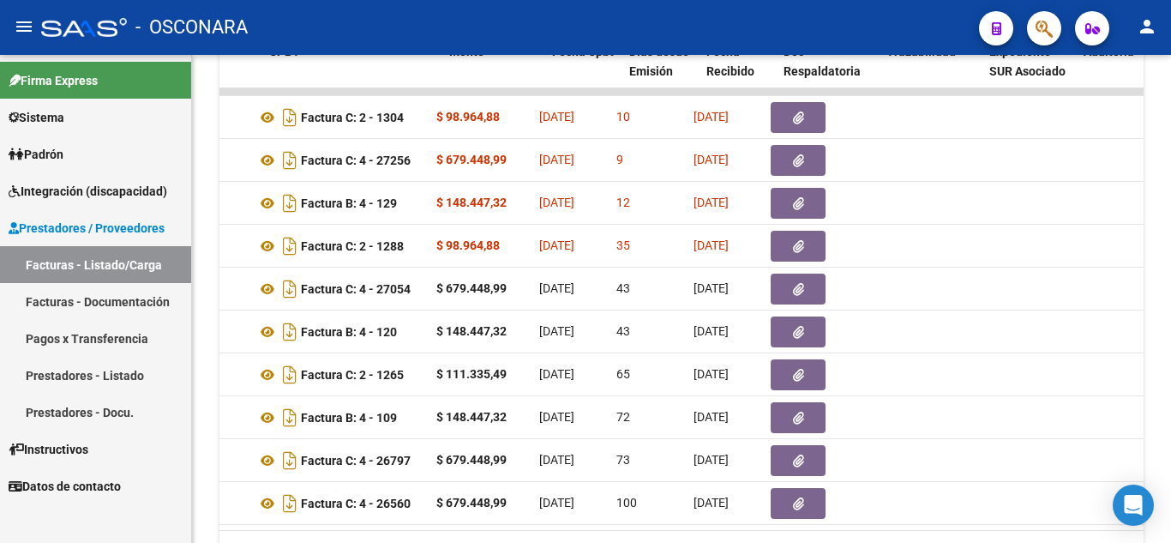
scroll to position [0, 603]
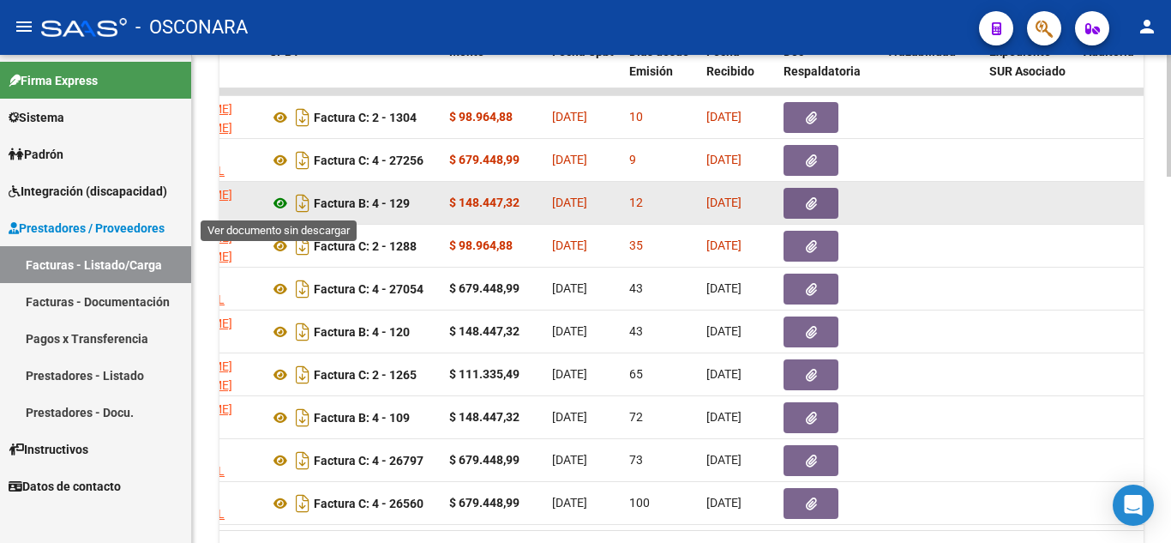
click at [282, 196] on icon at bounding box center [280, 203] width 22 height 21
click at [811, 205] on icon "button" at bounding box center [811, 203] width 11 height 13
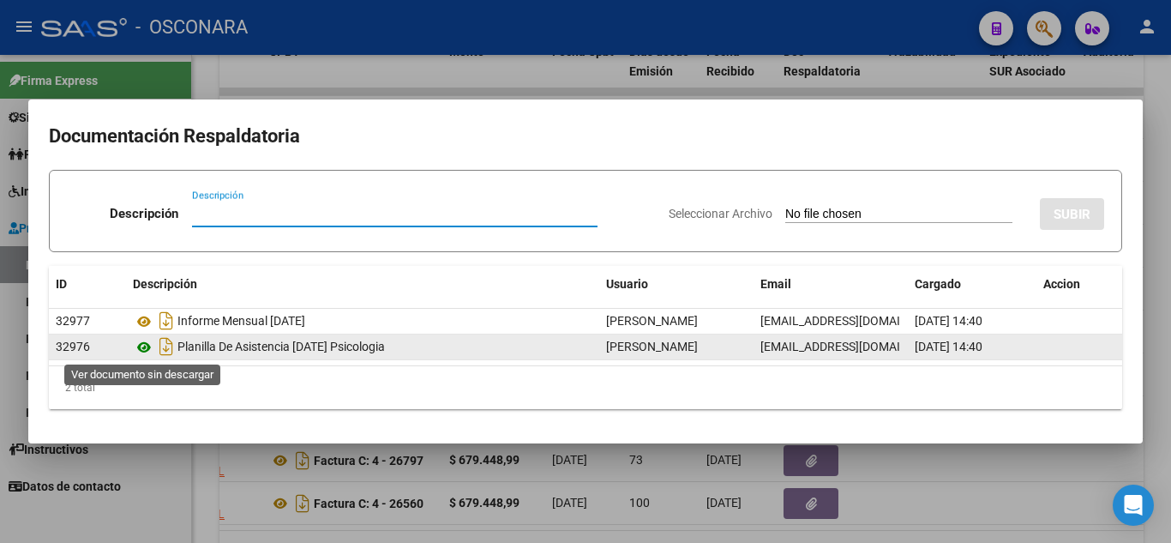
click at [145, 347] on icon at bounding box center [144, 347] width 22 height 21
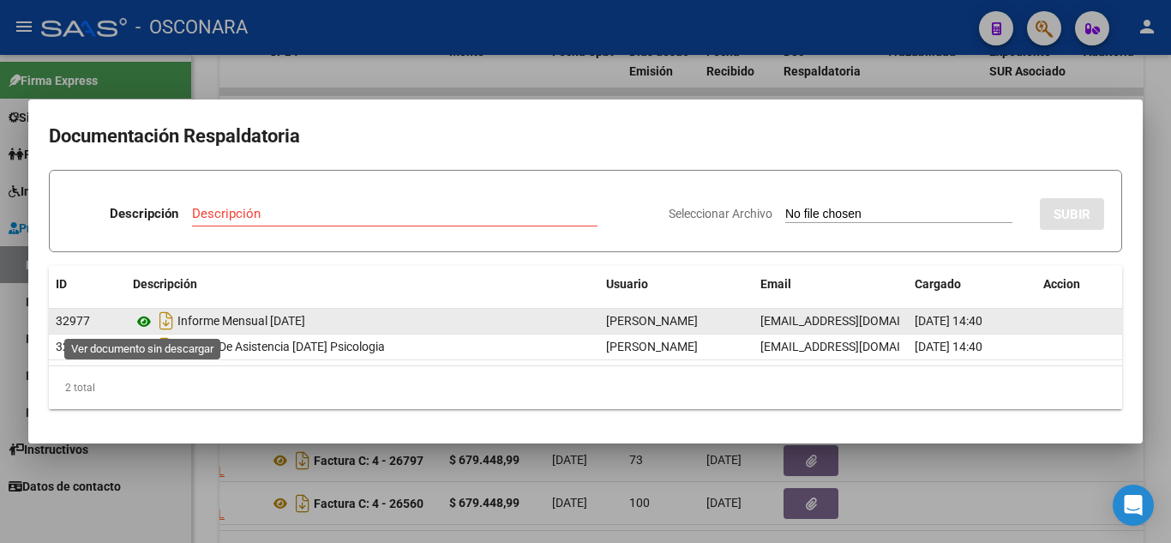
click at [142, 324] on icon at bounding box center [144, 321] width 22 height 21
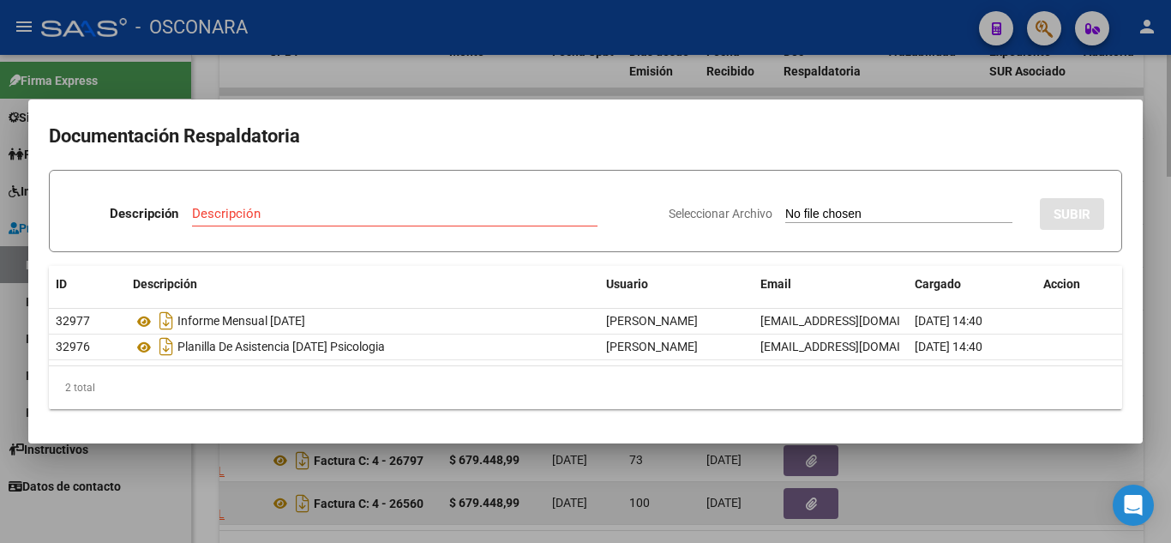
drag, startPoint x: 1013, startPoint y: 515, endPoint x: 1006, endPoint y: 503, distance: 13.8
click at [1013, 514] on div at bounding box center [585, 271] width 1171 height 543
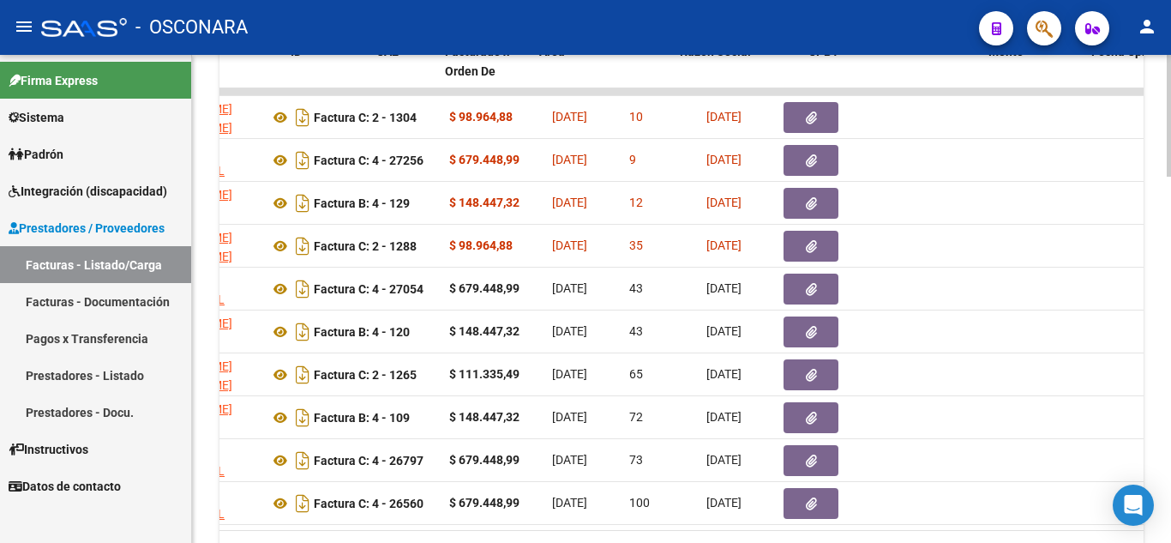
scroll to position [0, 0]
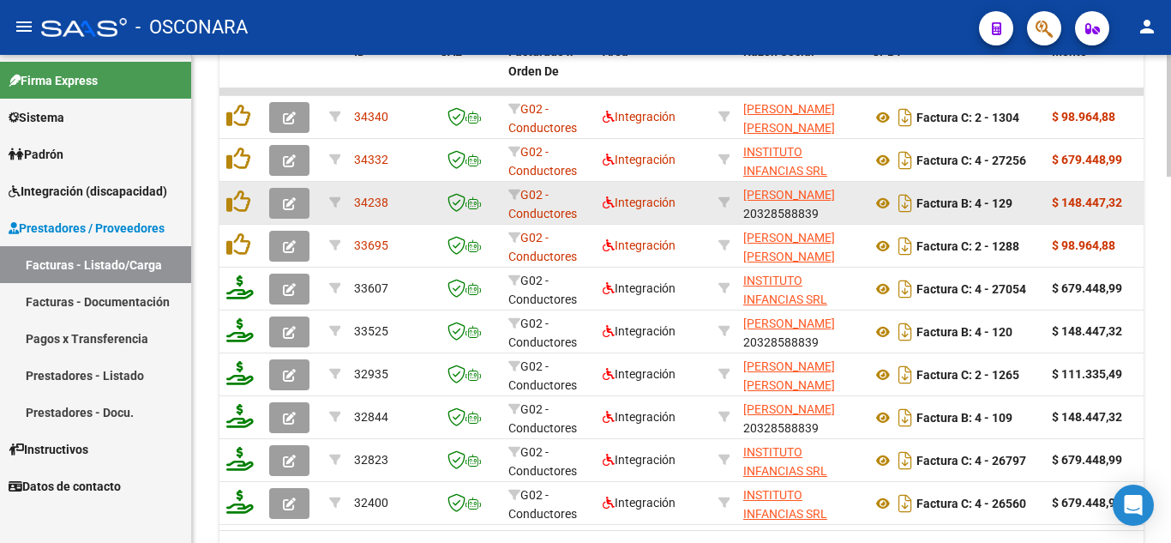
click at [223, 202] on datatable-body-cell at bounding box center [240, 203] width 43 height 42
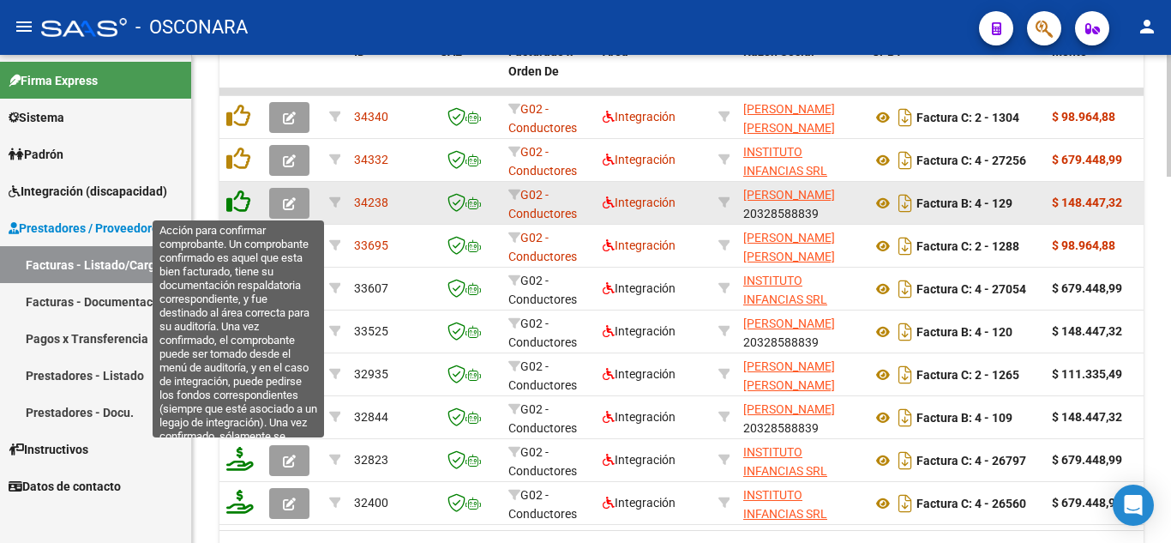
click at [249, 208] on icon at bounding box center [238, 201] width 24 height 24
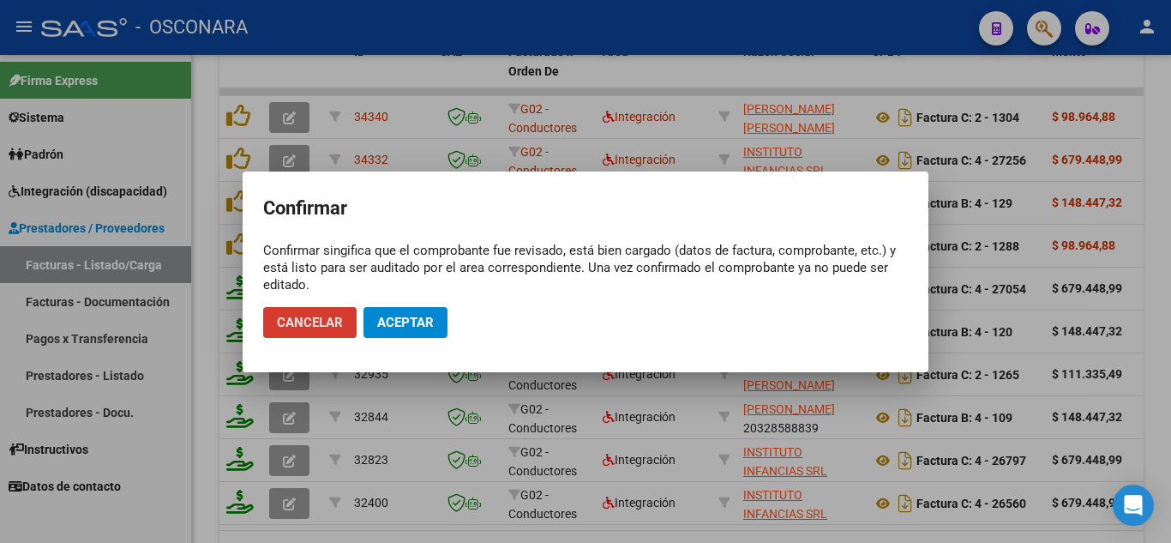
click at [409, 315] on span "Aceptar" at bounding box center [405, 322] width 57 height 15
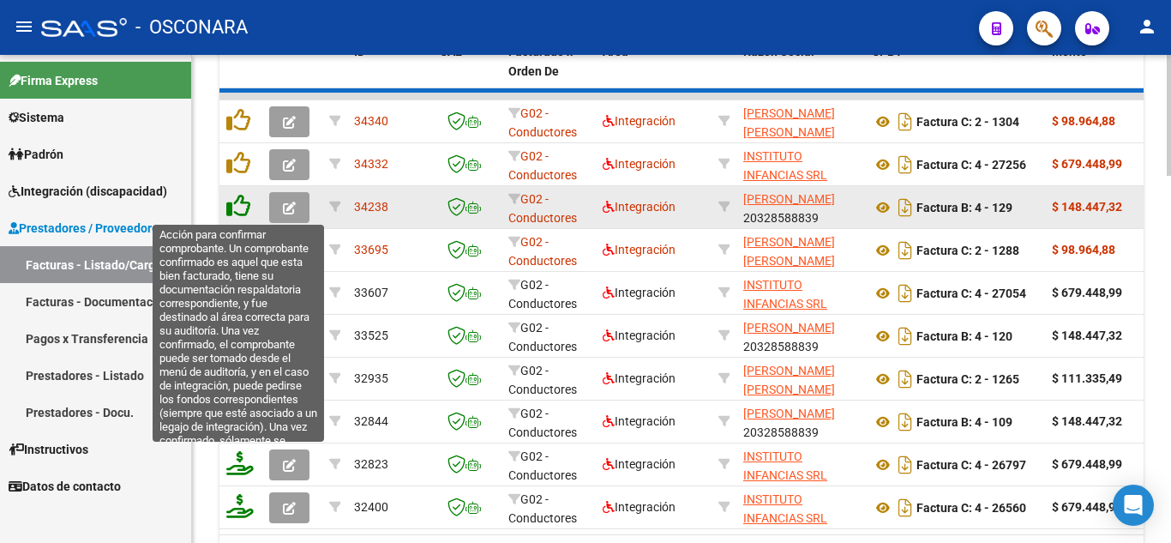
click at [242, 214] on icon at bounding box center [238, 206] width 24 height 24
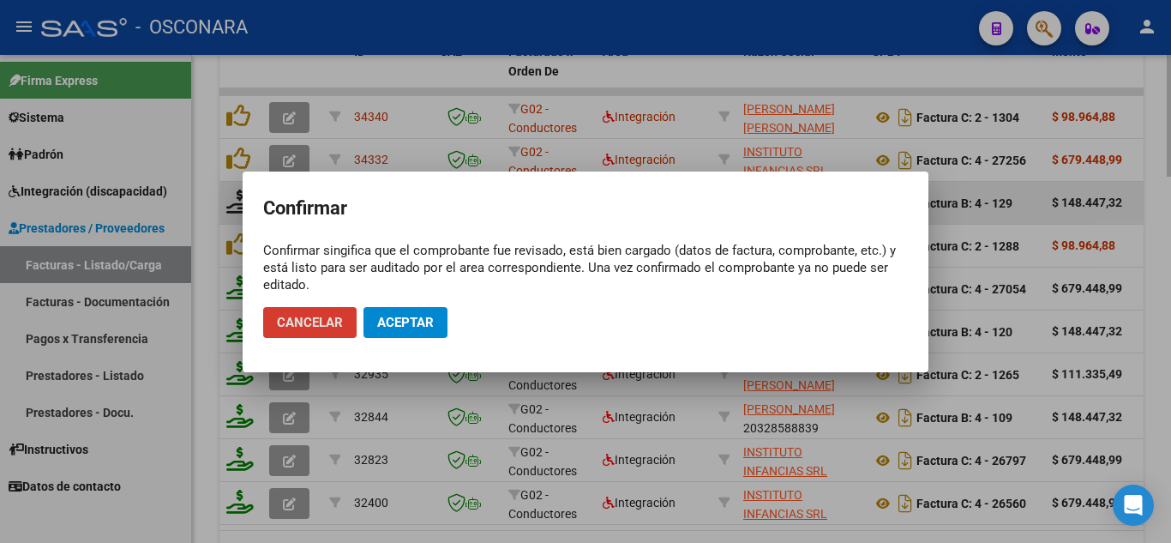
click at [410, 320] on span "Aceptar" at bounding box center [405, 322] width 57 height 15
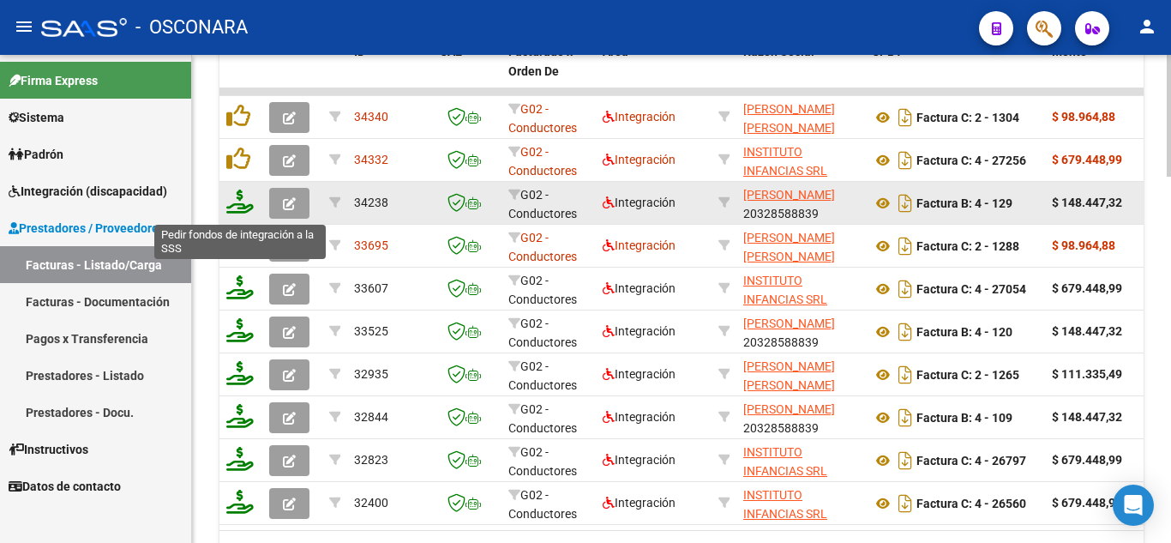
click at [237, 212] on icon at bounding box center [239, 201] width 27 height 24
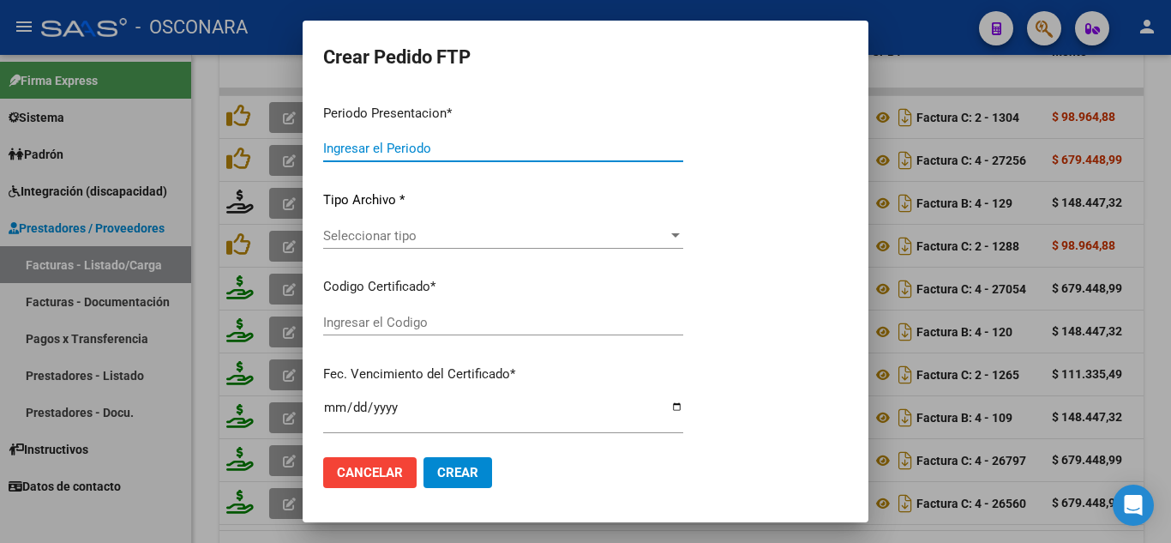
type input "202507"
type input "$ 148.447,32"
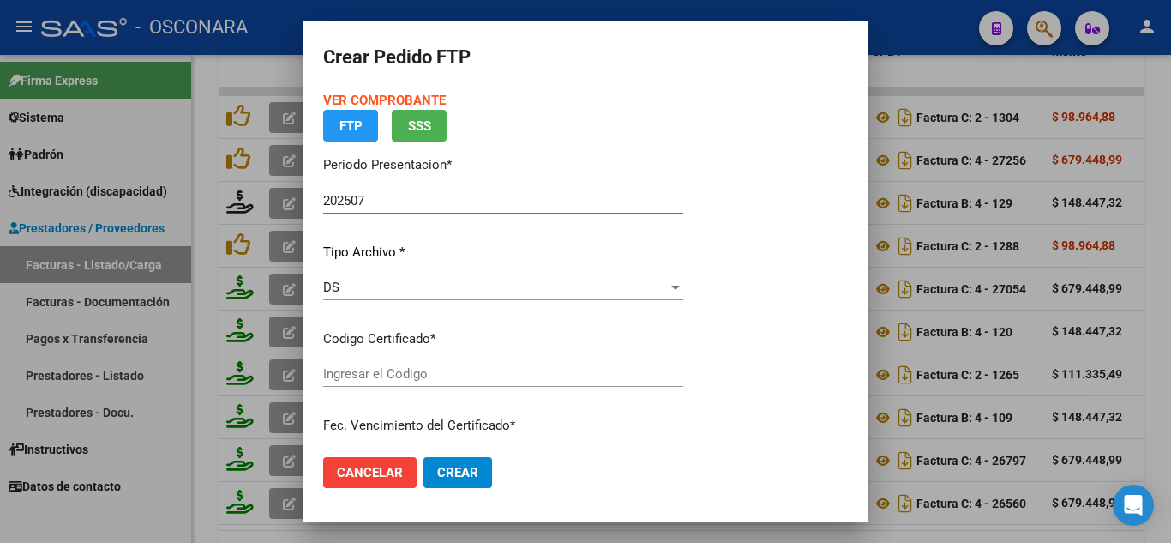
type input "ARG0200045226079220212262203212226CBA536"
type input "[DATE]"
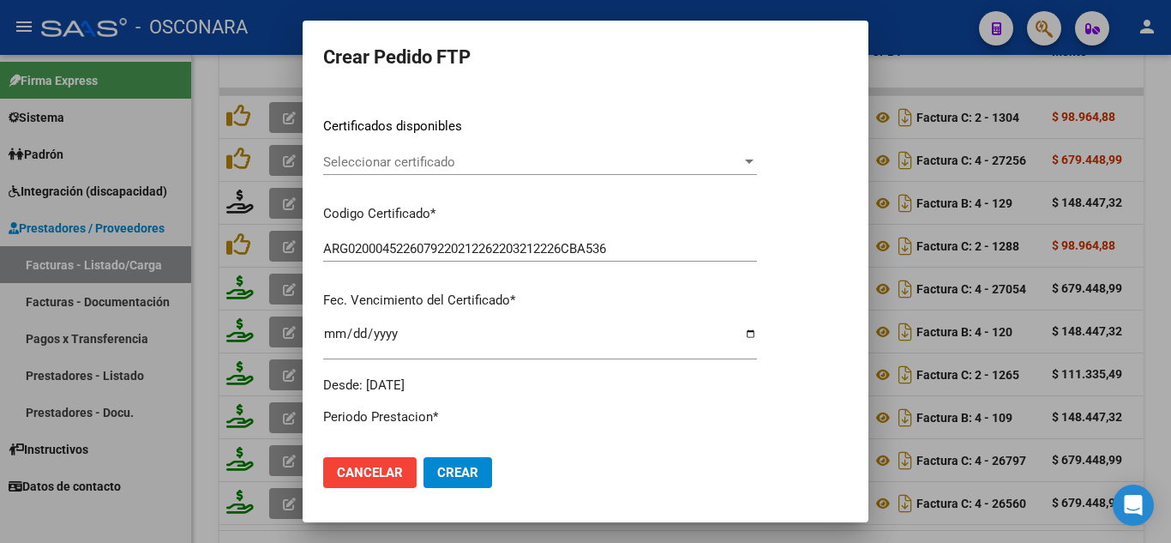
scroll to position [514, 0]
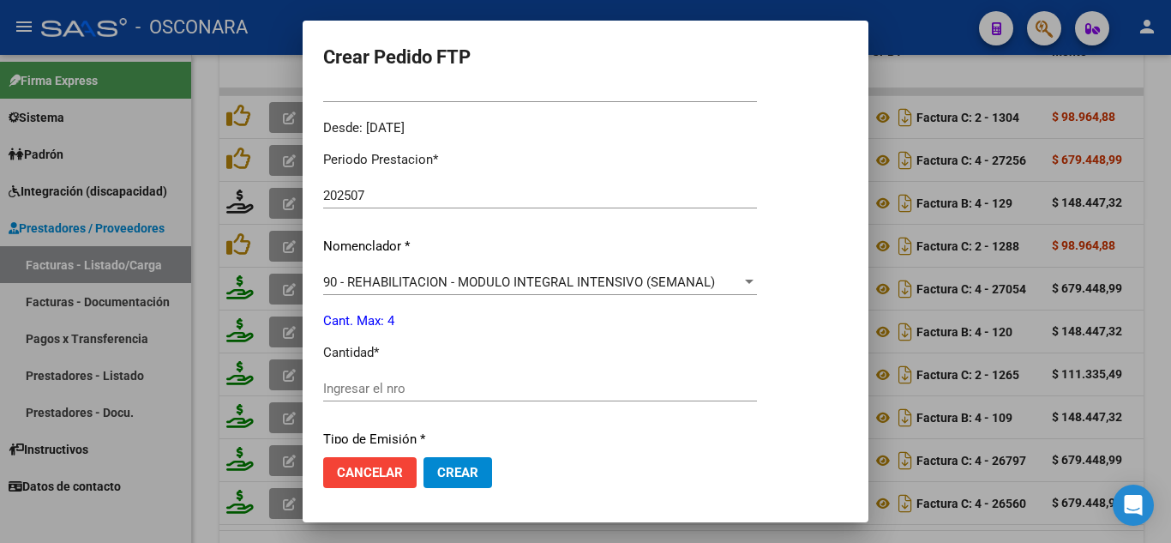
click at [410, 381] on input "Ingresar el nro" at bounding box center [540, 388] width 434 height 15
type input "4"
click at [464, 468] on span "Crear" at bounding box center [457, 472] width 41 height 15
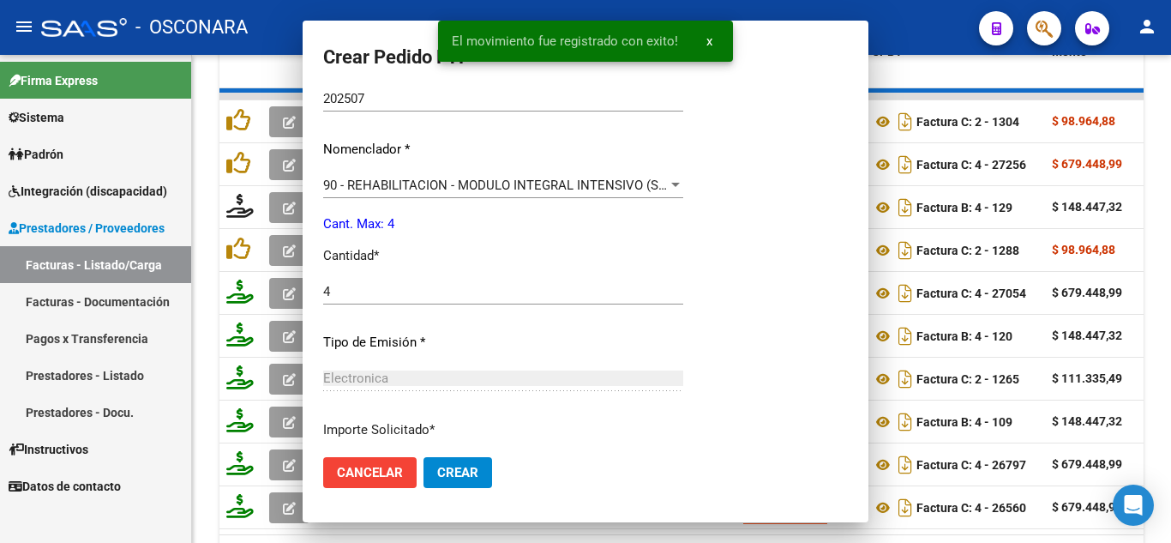
scroll to position [0, 0]
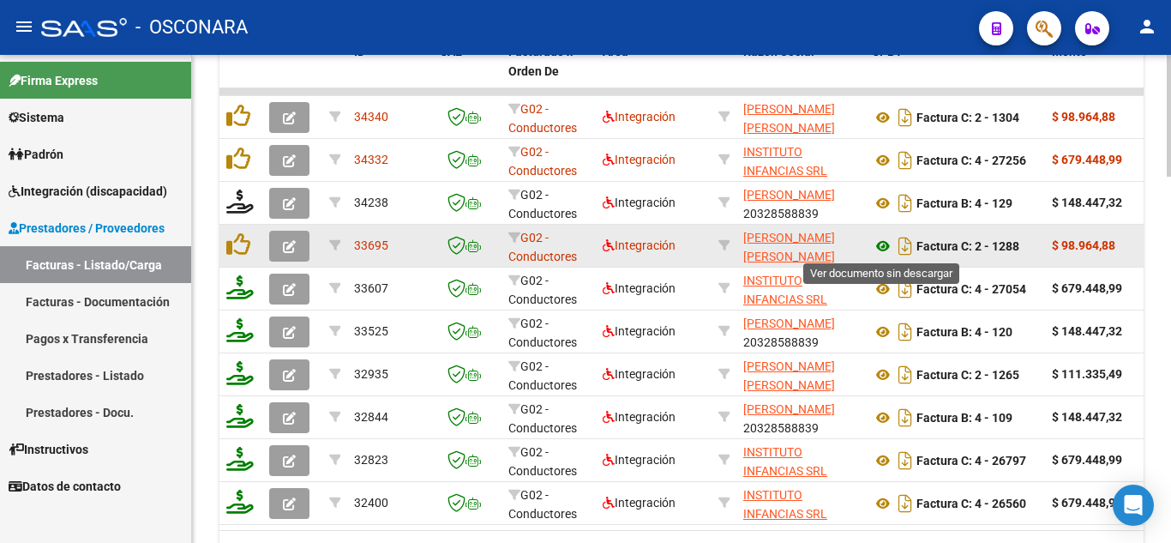
click at [886, 248] on icon at bounding box center [883, 246] width 22 height 21
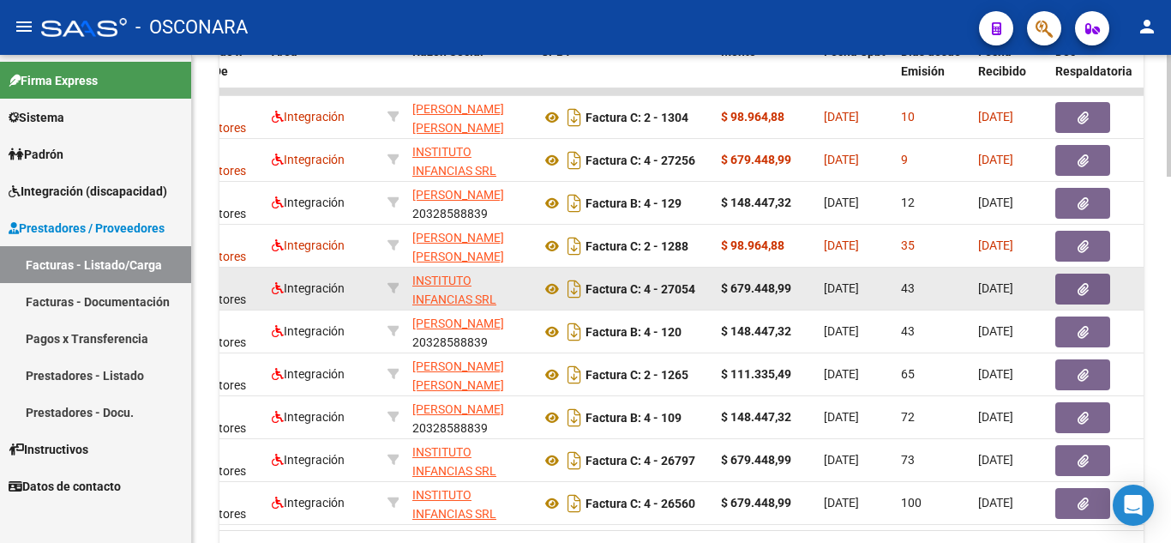
scroll to position [0, 344]
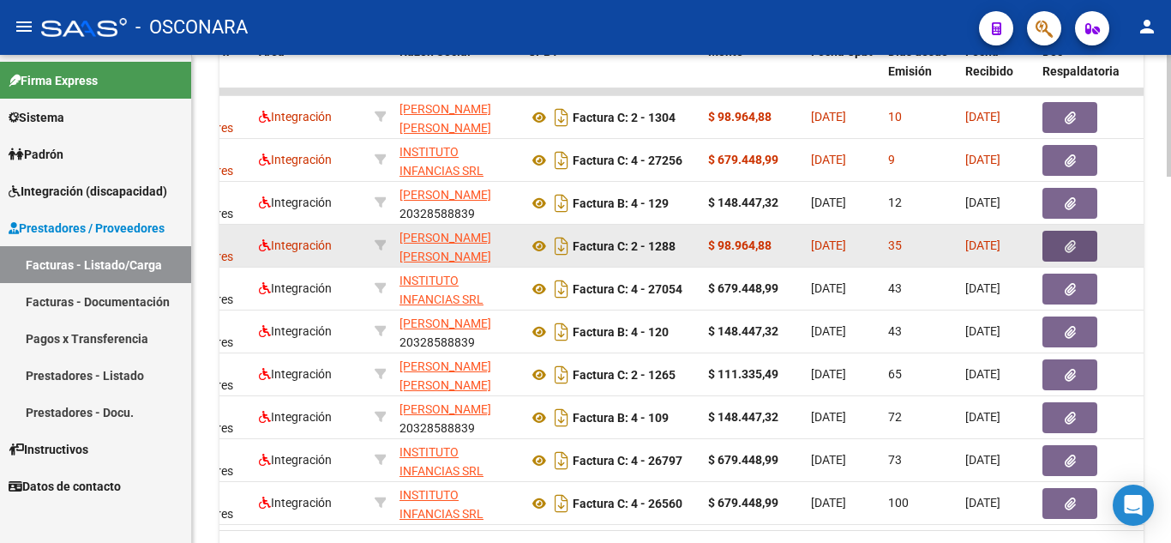
click at [1069, 260] on button "button" at bounding box center [1070, 246] width 55 height 31
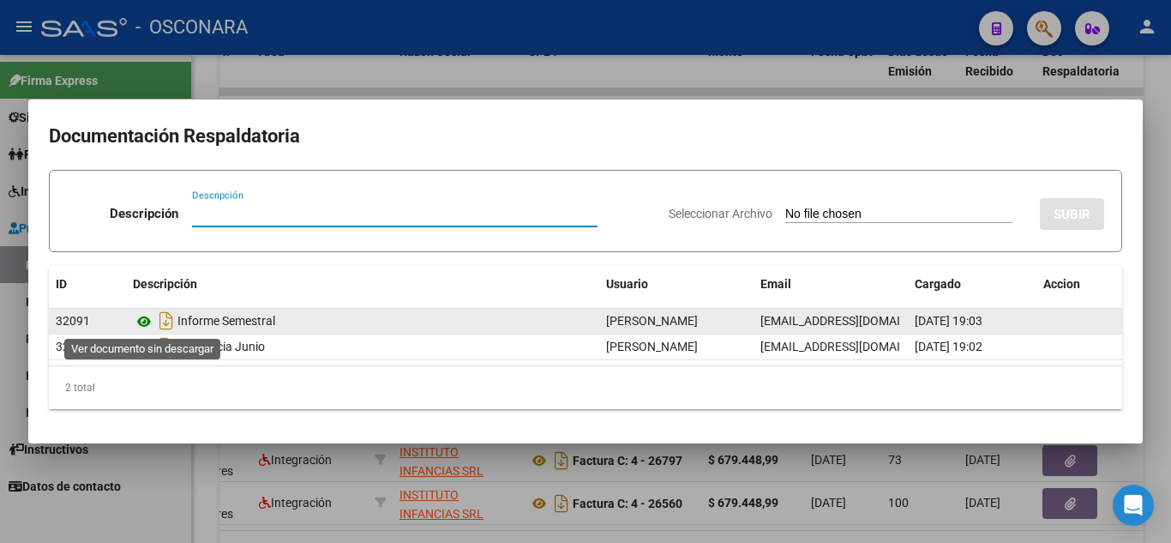
click at [147, 324] on icon at bounding box center [144, 321] width 22 height 21
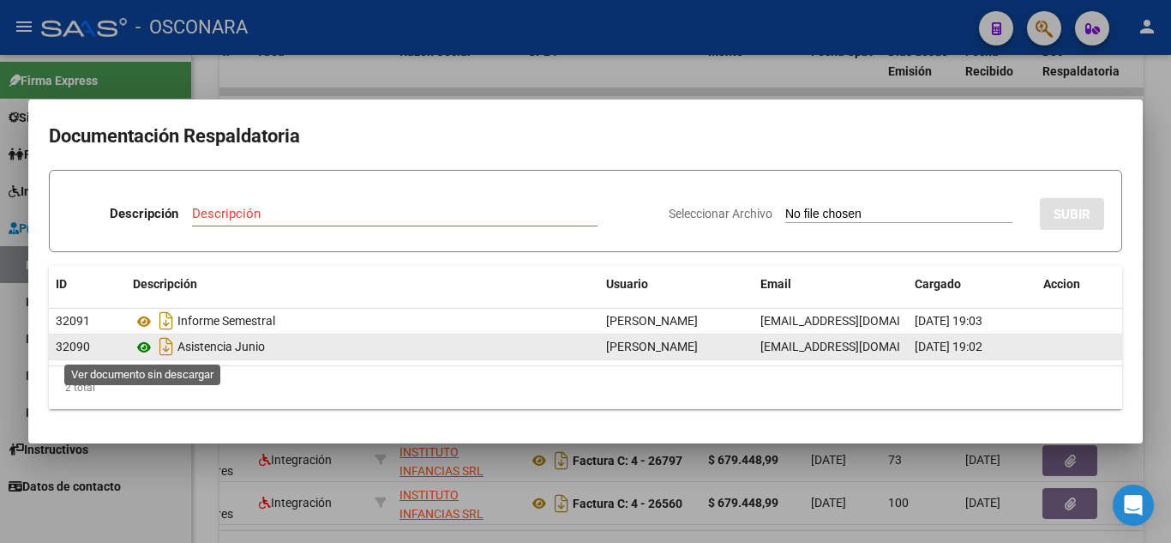
click at [149, 345] on icon at bounding box center [144, 347] width 22 height 21
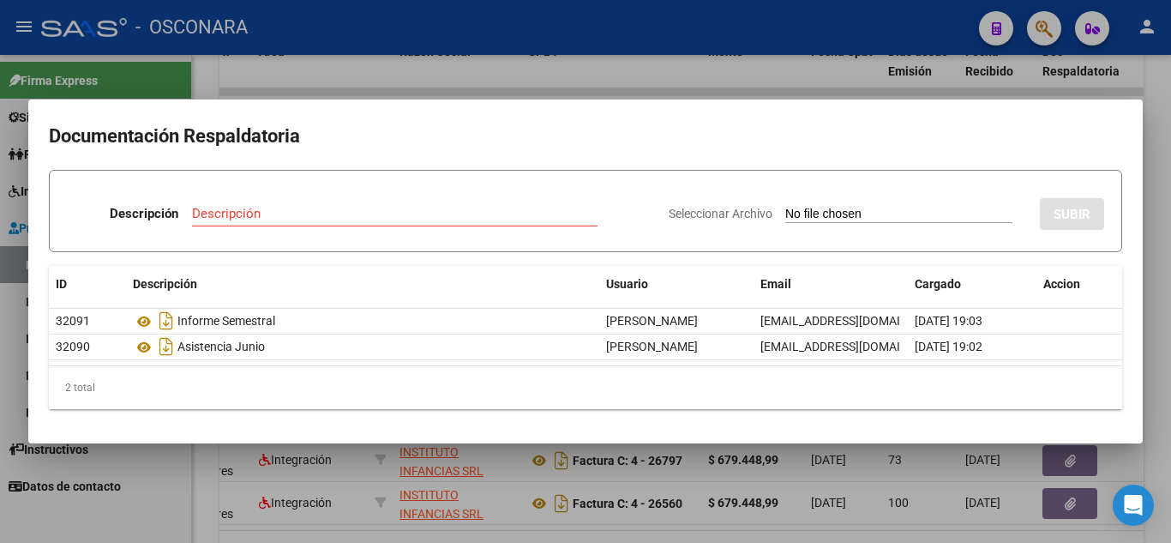
drag, startPoint x: 766, startPoint y: 455, endPoint x: 800, endPoint y: 448, distance: 34.3
click at [768, 454] on div at bounding box center [585, 271] width 1171 height 543
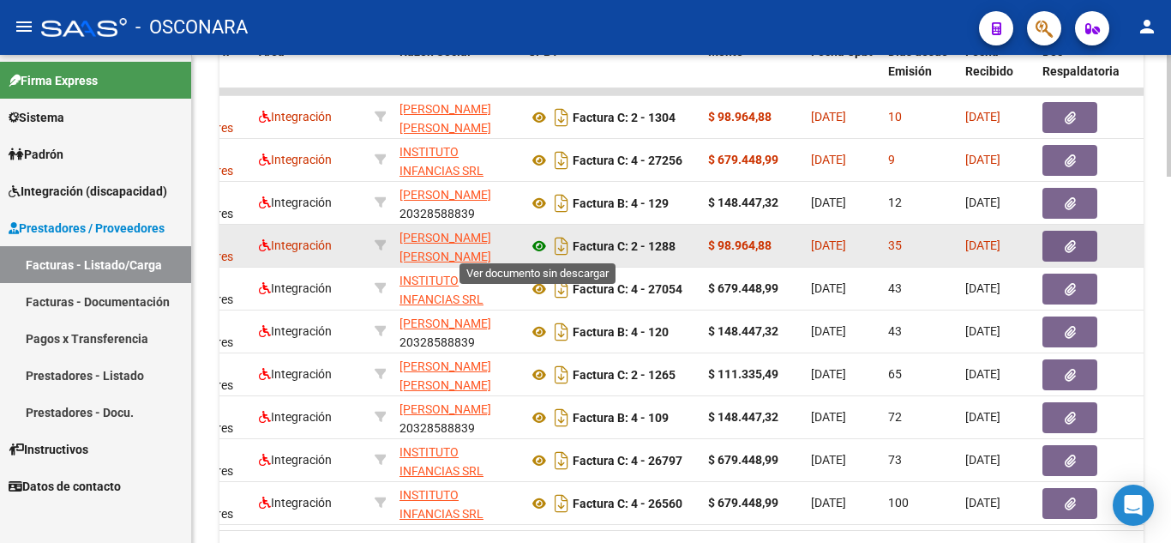
click at [544, 247] on icon at bounding box center [539, 246] width 22 height 21
click at [1065, 237] on button "button" at bounding box center [1070, 246] width 55 height 31
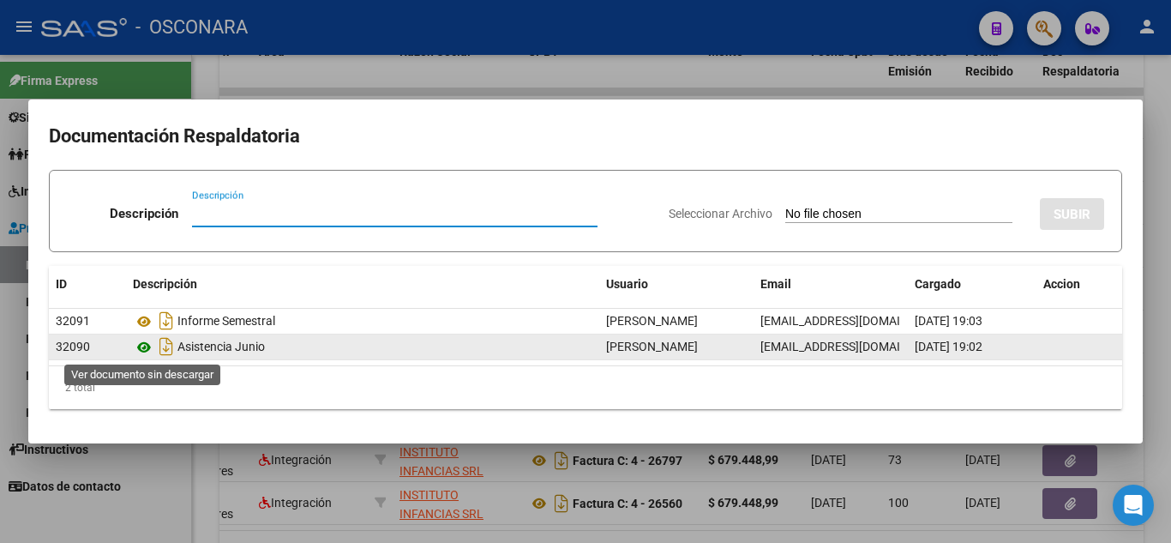
click at [142, 346] on icon at bounding box center [144, 347] width 22 height 21
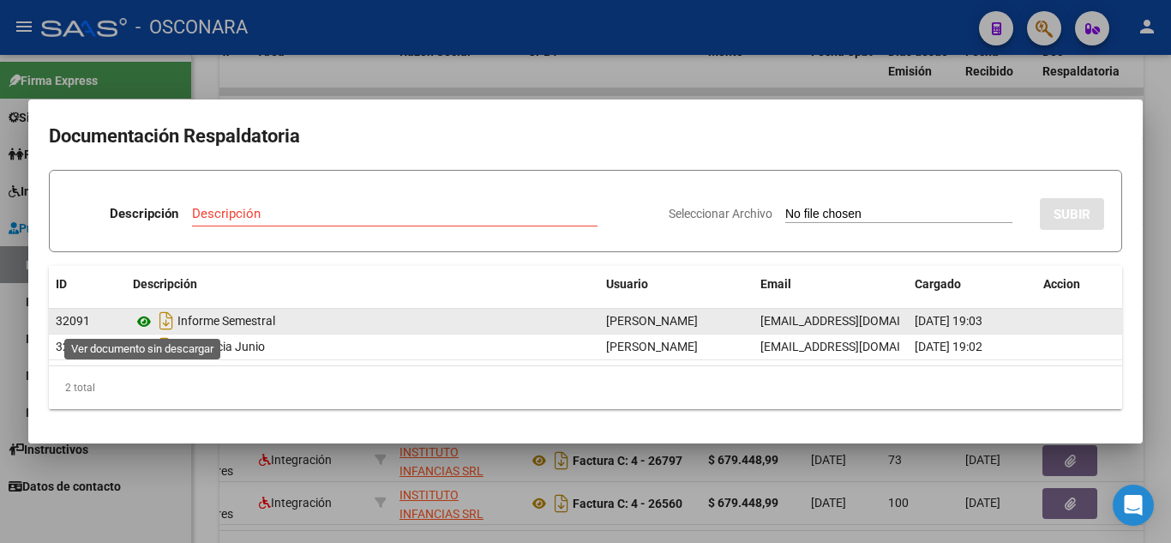
click at [145, 328] on icon at bounding box center [144, 321] width 22 height 21
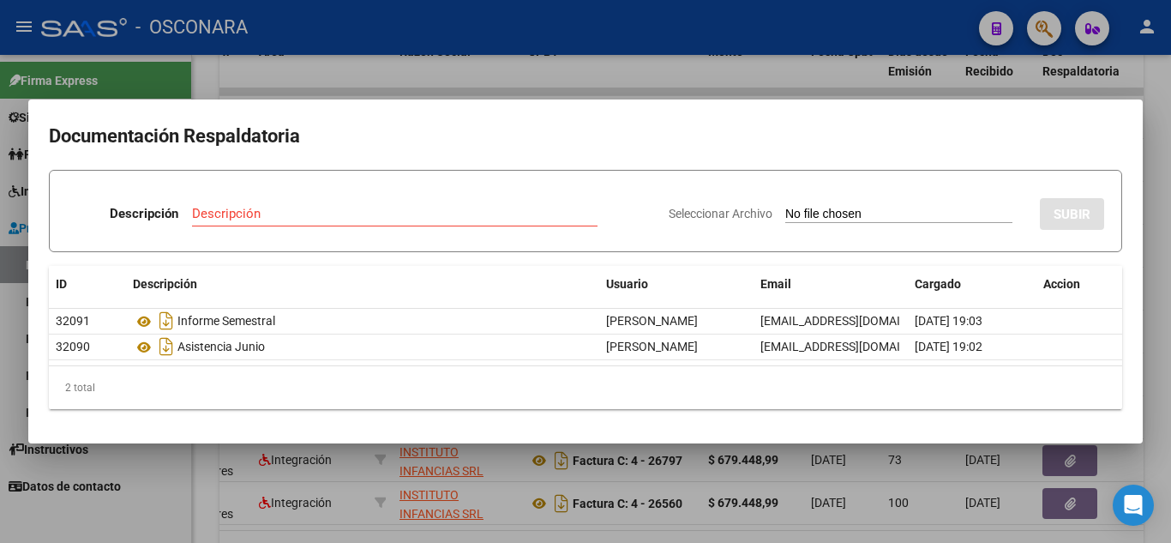
click at [948, 457] on div at bounding box center [585, 271] width 1171 height 543
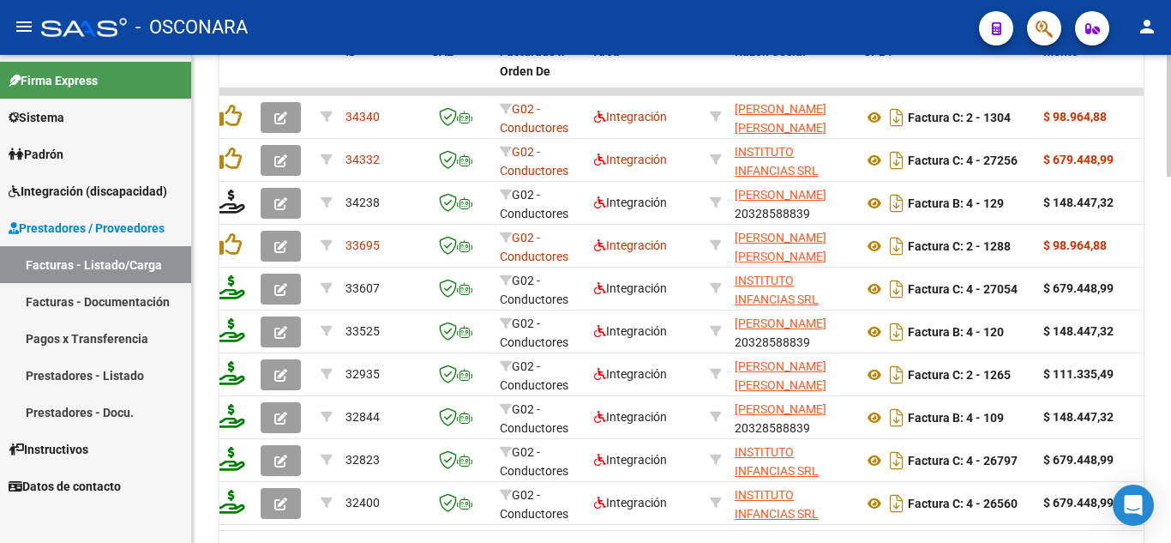
scroll to position [0, 0]
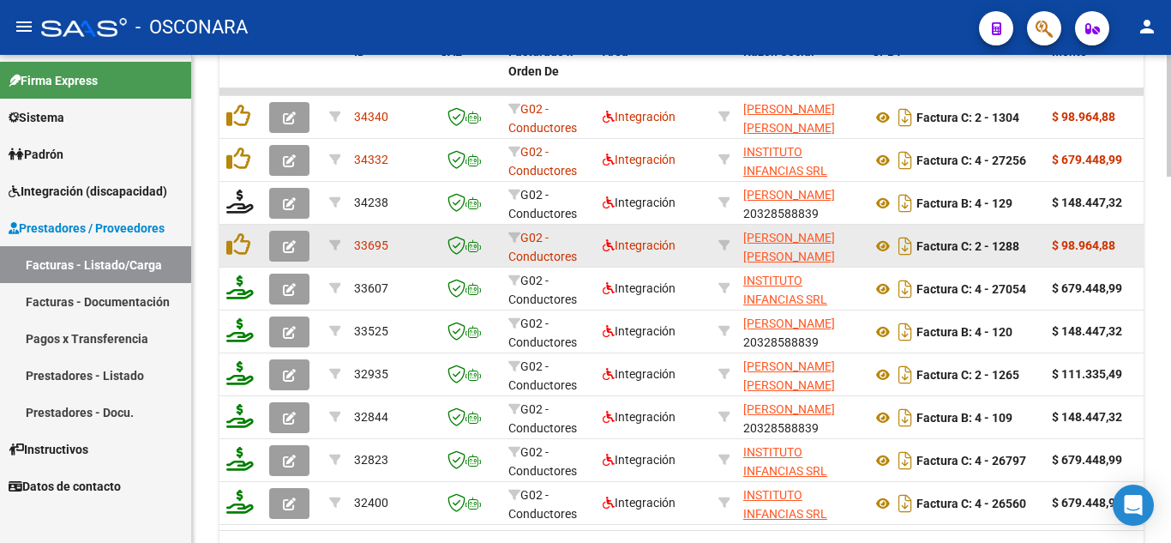
click at [285, 241] on icon "button" at bounding box center [289, 246] width 13 height 13
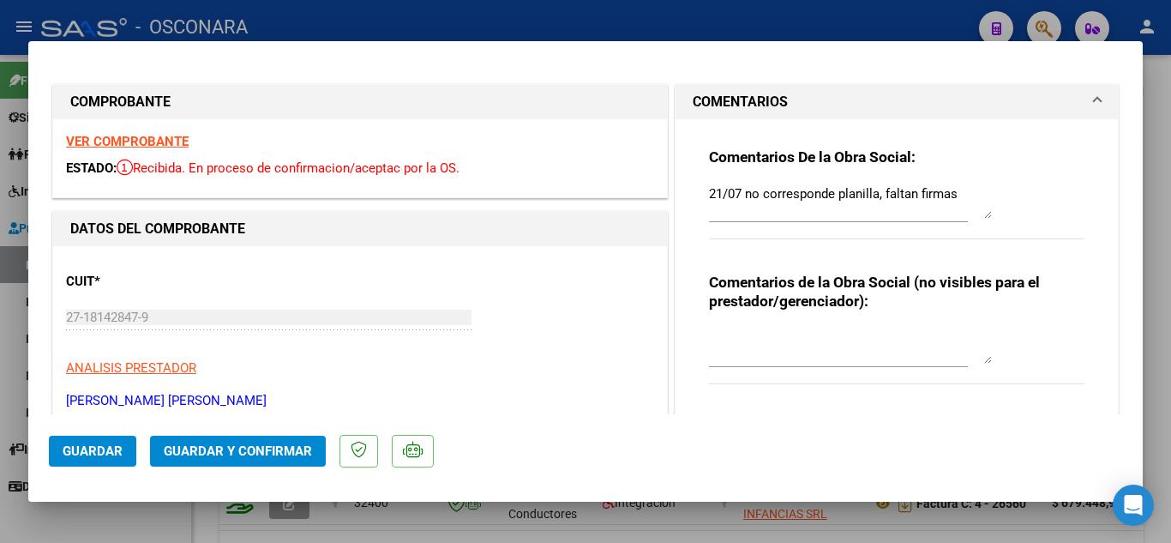
click at [965, 187] on textarea "21/07 no corresponde planilla, faltan firmas" at bounding box center [850, 201] width 283 height 34
click at [869, 209] on textarea "21/07 no corresponde planilla, faltan firmas 13/08 sigue igual se vuelve anevia…" at bounding box center [850, 201] width 283 height 34
click at [878, 209] on textarea "21/07 no corresponde planilla, faltan firmas 13/08 sigue igual se vuelve a nevi…" at bounding box center [850, 201] width 283 height 34
click at [880, 207] on textarea "21/07 no corresponde planilla, faltan firmas 13/08 sigue igual se vuelve a evia…" at bounding box center [850, 201] width 283 height 34
type textarea "21/07 no corresponde planilla, faltan firmas 13/08 sigue igual se vuelve a envi…"
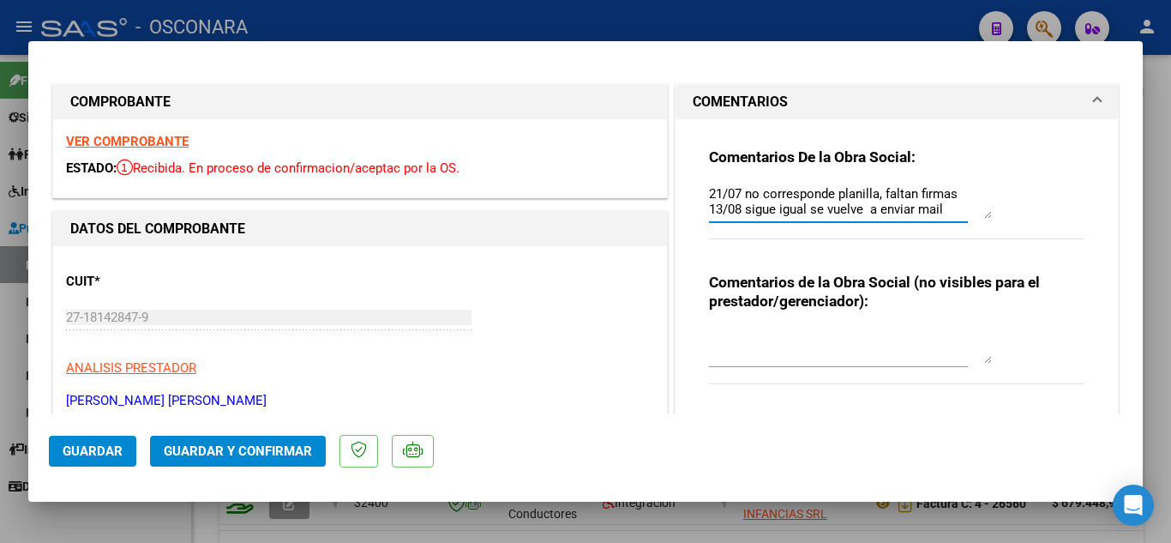
click at [100, 448] on span "Guardar" at bounding box center [93, 450] width 60 height 15
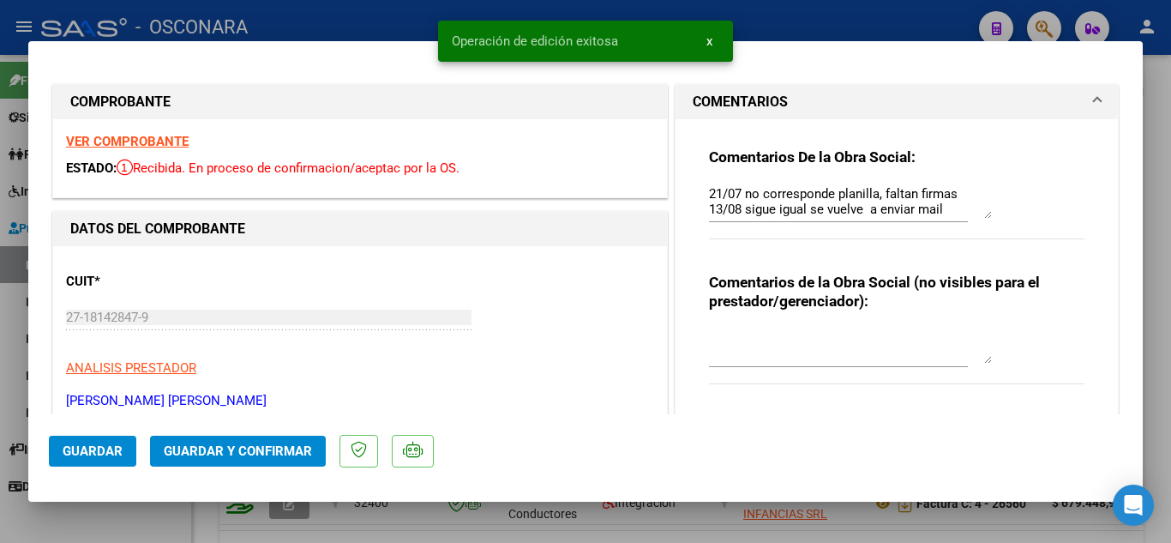
click at [406, 518] on div at bounding box center [585, 271] width 1171 height 543
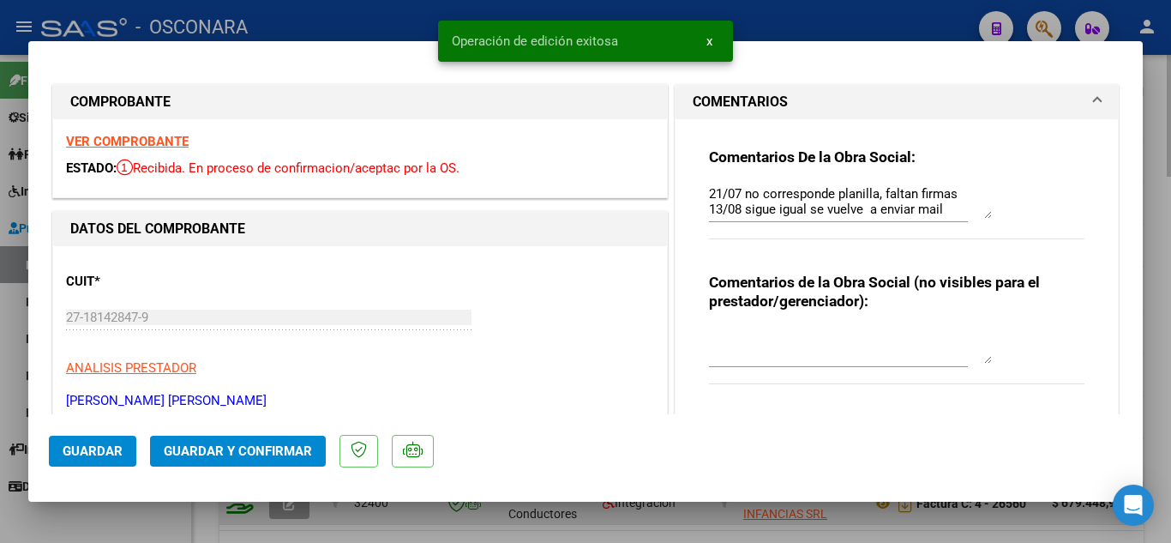
type input "$ 0,00"
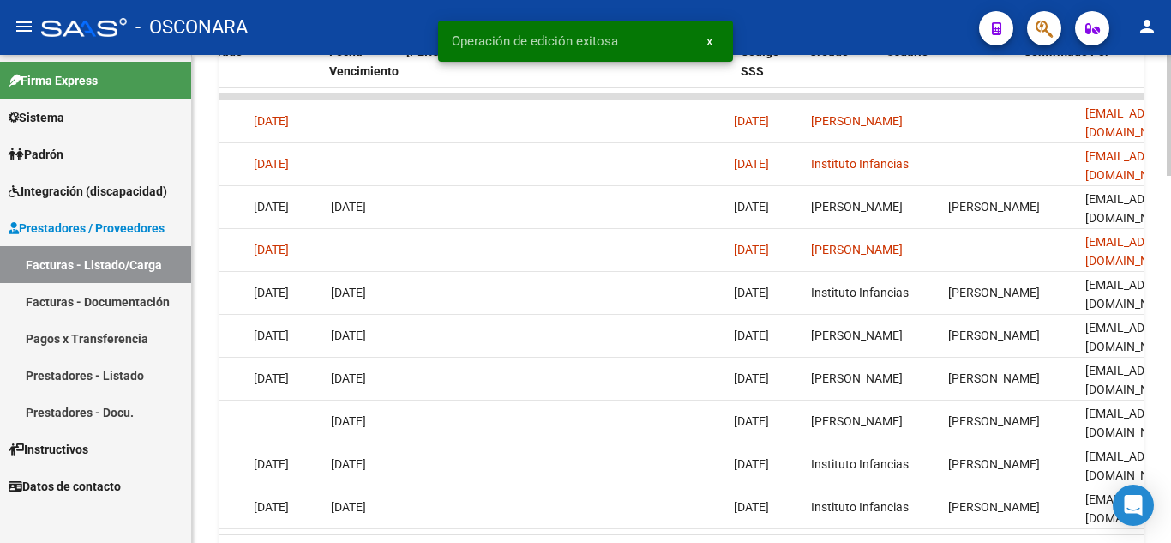
scroll to position [0, 3496]
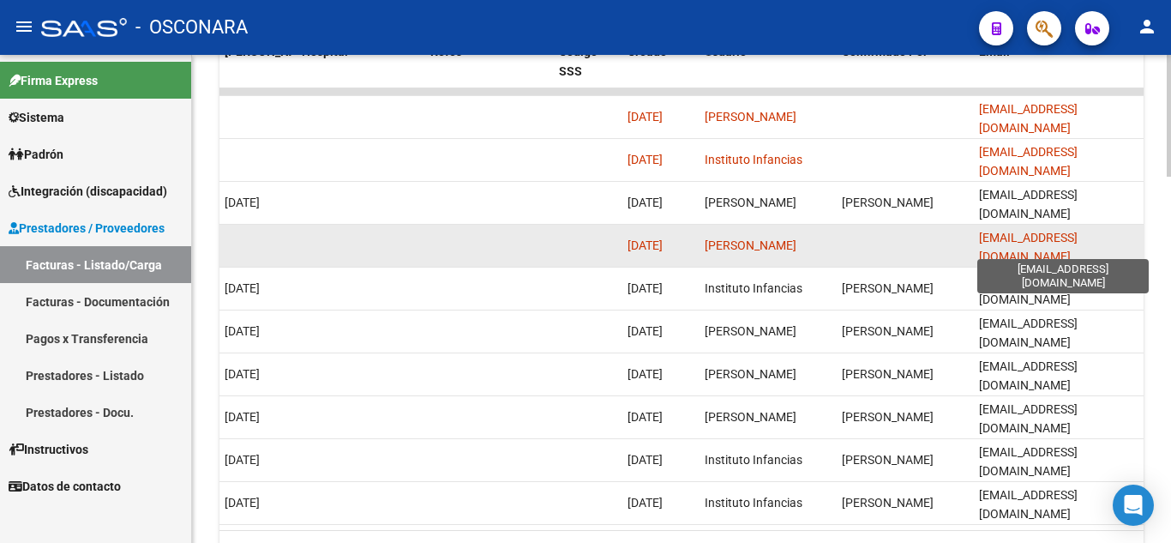
drag, startPoint x: 969, startPoint y: 250, endPoint x: 1099, endPoint y: 243, distance: 130.5
drag, startPoint x: 1128, startPoint y: 242, endPoint x: 956, endPoint y: 240, distance: 172.3
copy span "[EMAIL_ADDRESS][DOMAIN_NAME]"
